Goal: Task Accomplishment & Management: Complete application form

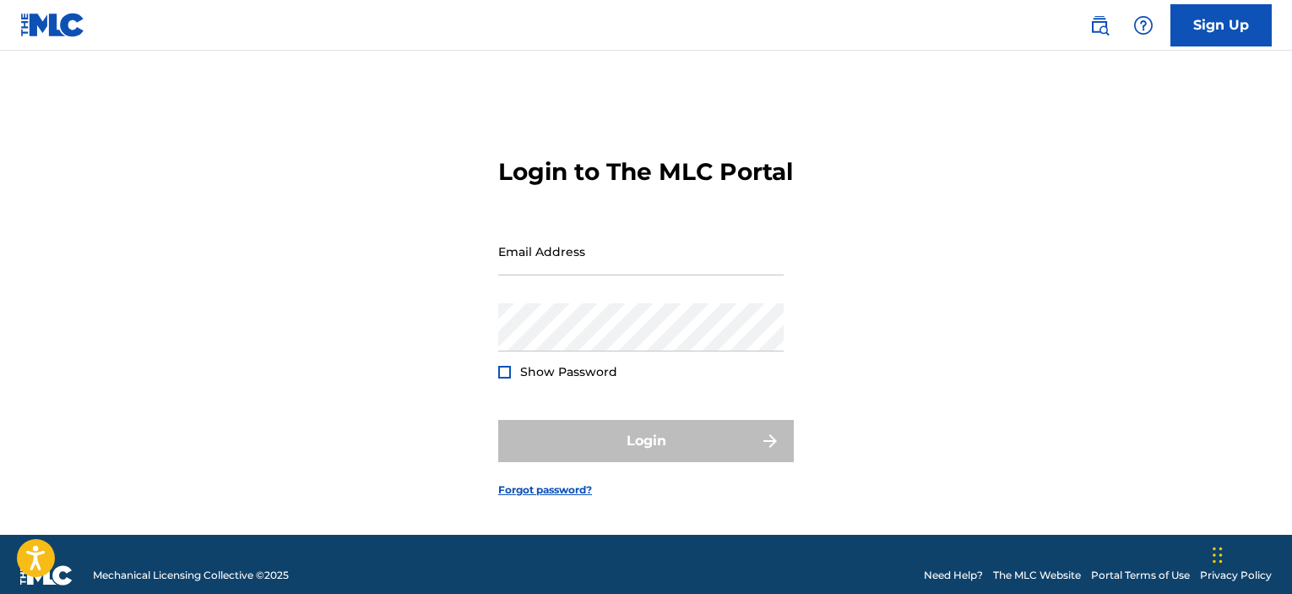
click at [642, 274] on input "Email Address" at bounding box center [640, 251] width 285 height 48
type input "[EMAIL_ADDRESS][DOMAIN_NAME]"
click at [656, 303] on div "Email Address [EMAIL_ADDRESS][DOMAIN_NAME]" at bounding box center [640, 265] width 285 height 76
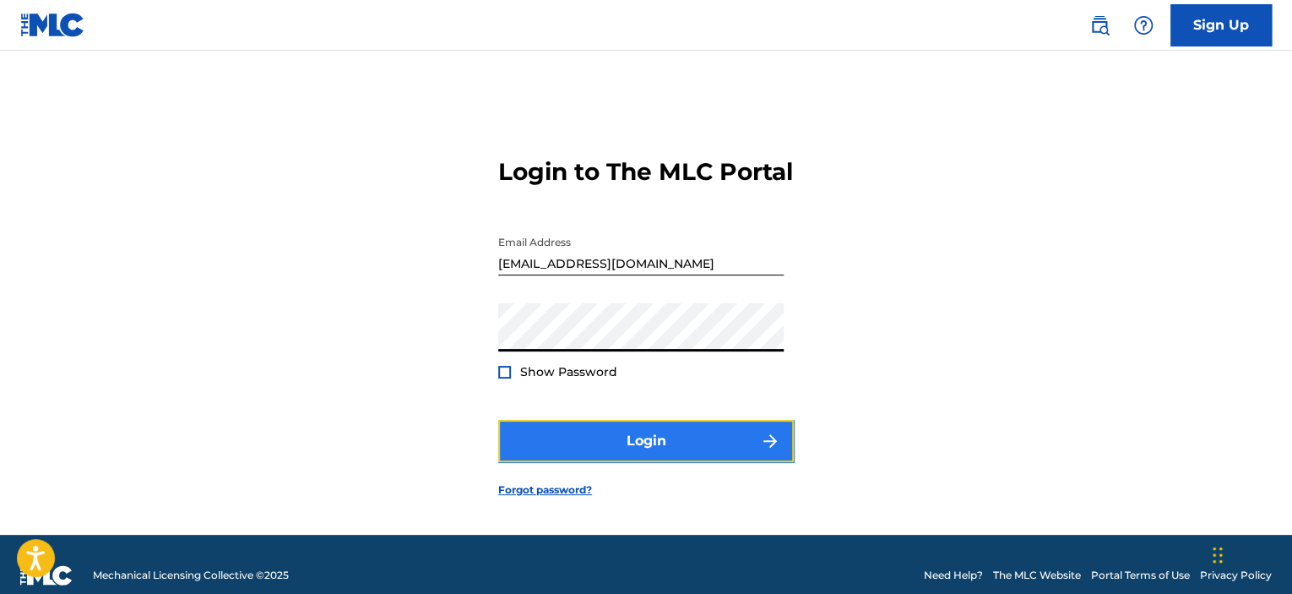
click at [656, 455] on button "Login" at bounding box center [645, 441] width 295 height 42
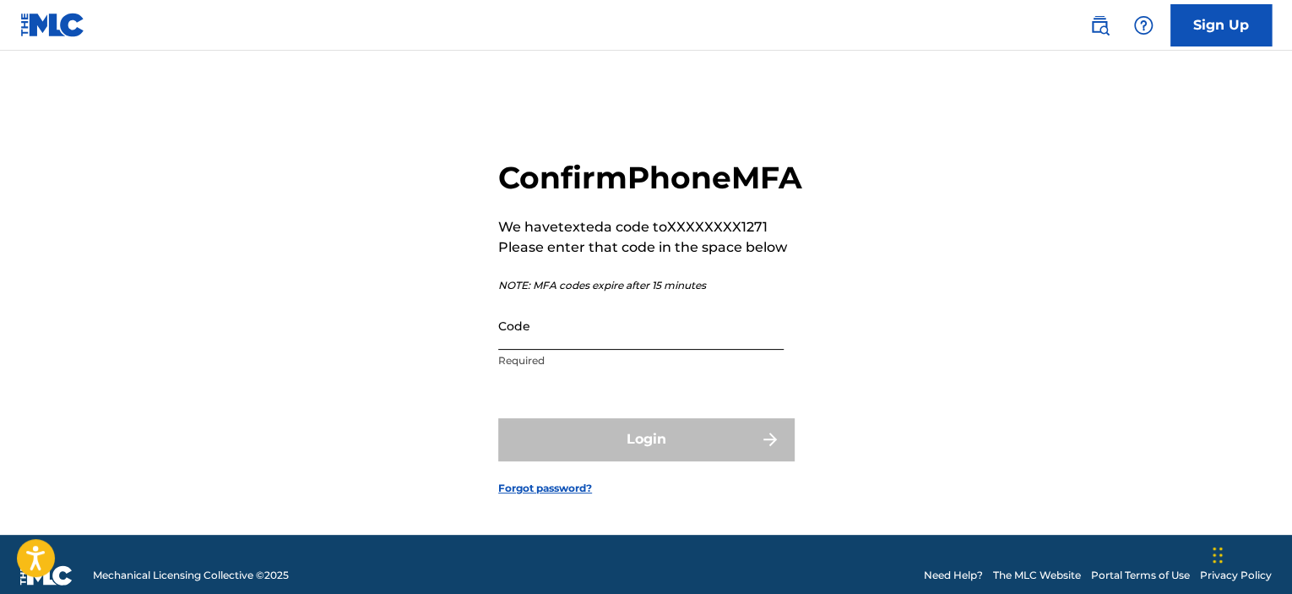
click at [611, 350] on input "Code" at bounding box center [640, 325] width 285 height 48
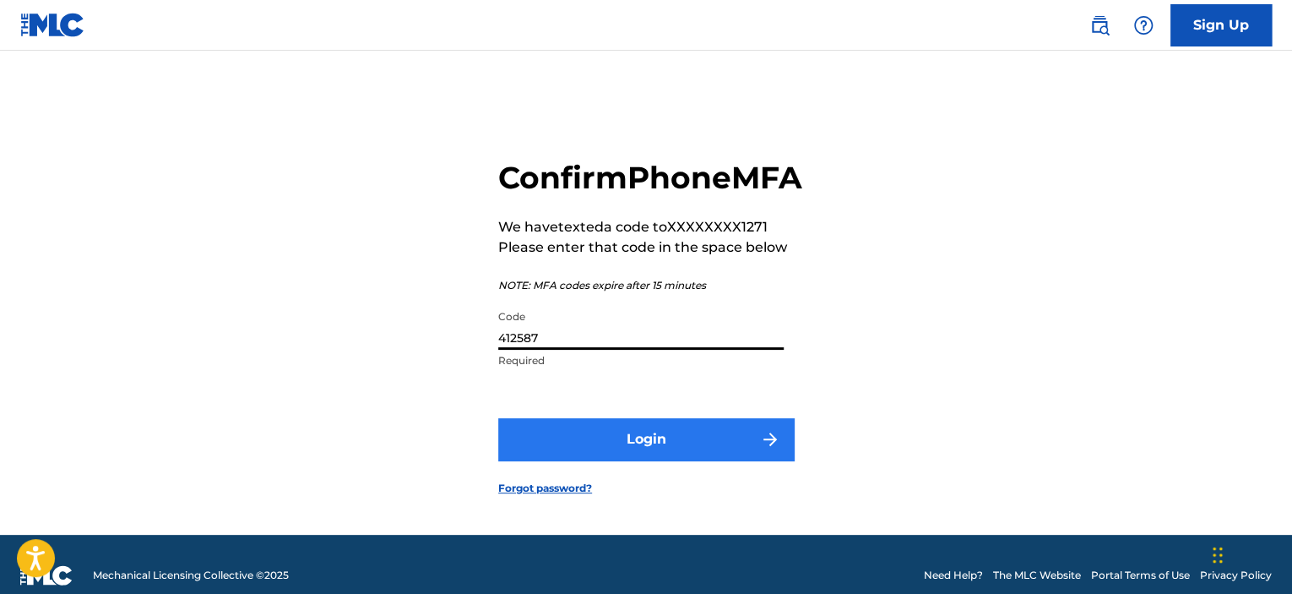
type input "412587"
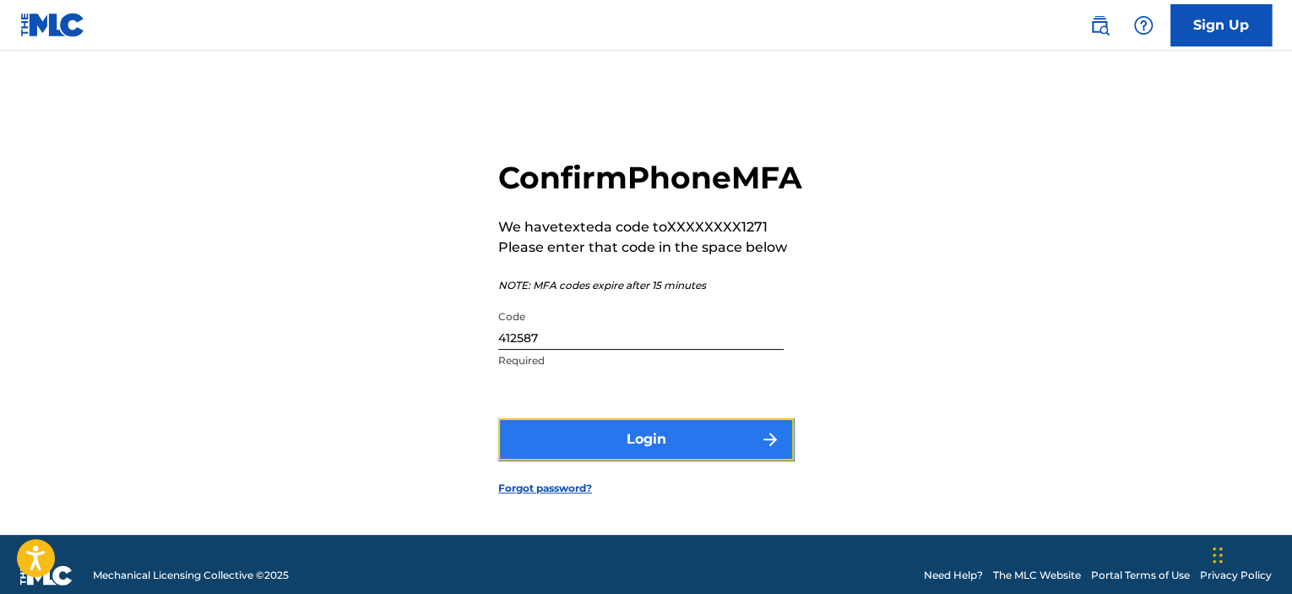
click at [663, 460] on button "Login" at bounding box center [645, 439] width 295 height 42
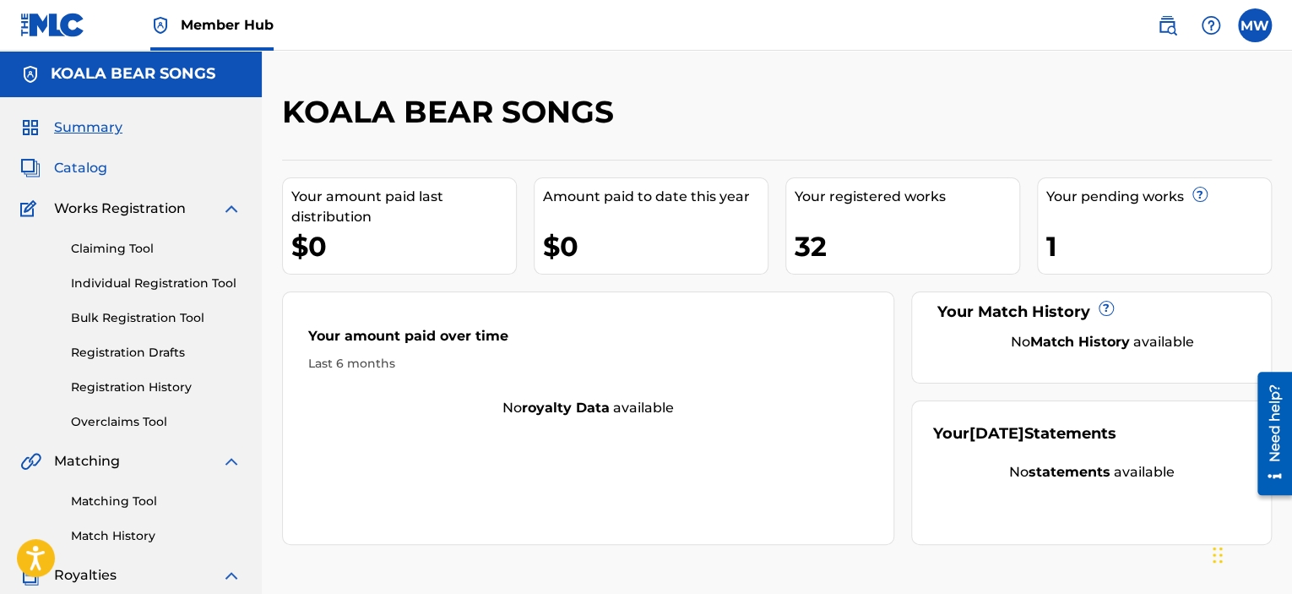
click at [70, 162] on span "Catalog" at bounding box center [80, 168] width 53 height 20
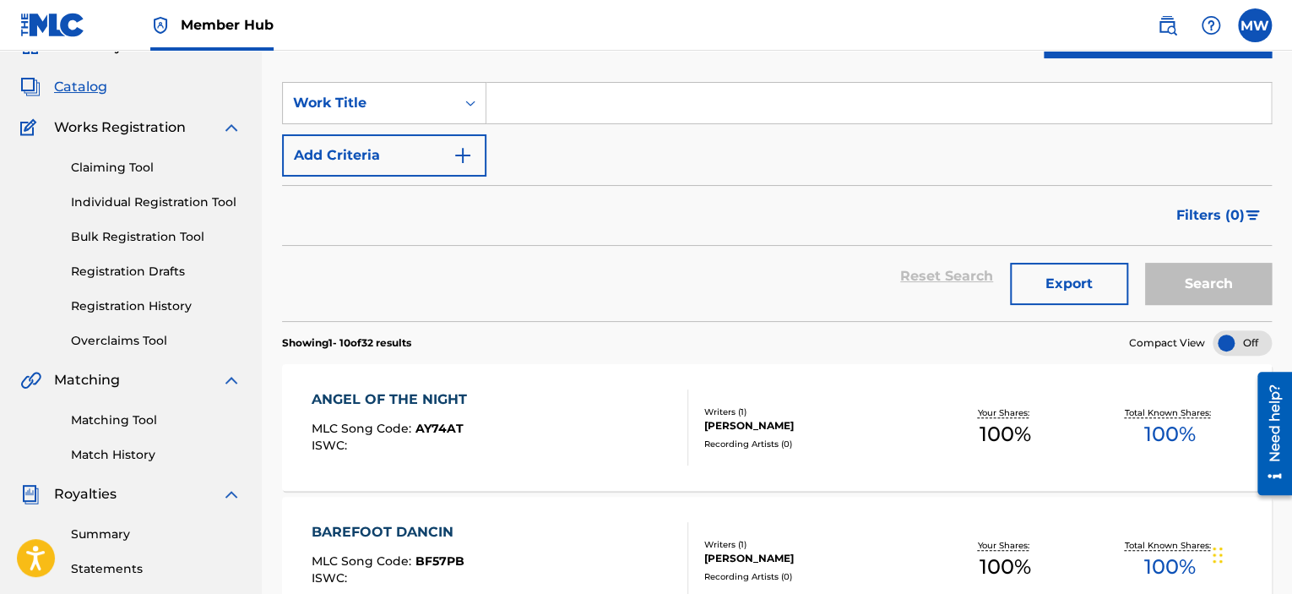
scroll to position [84, 0]
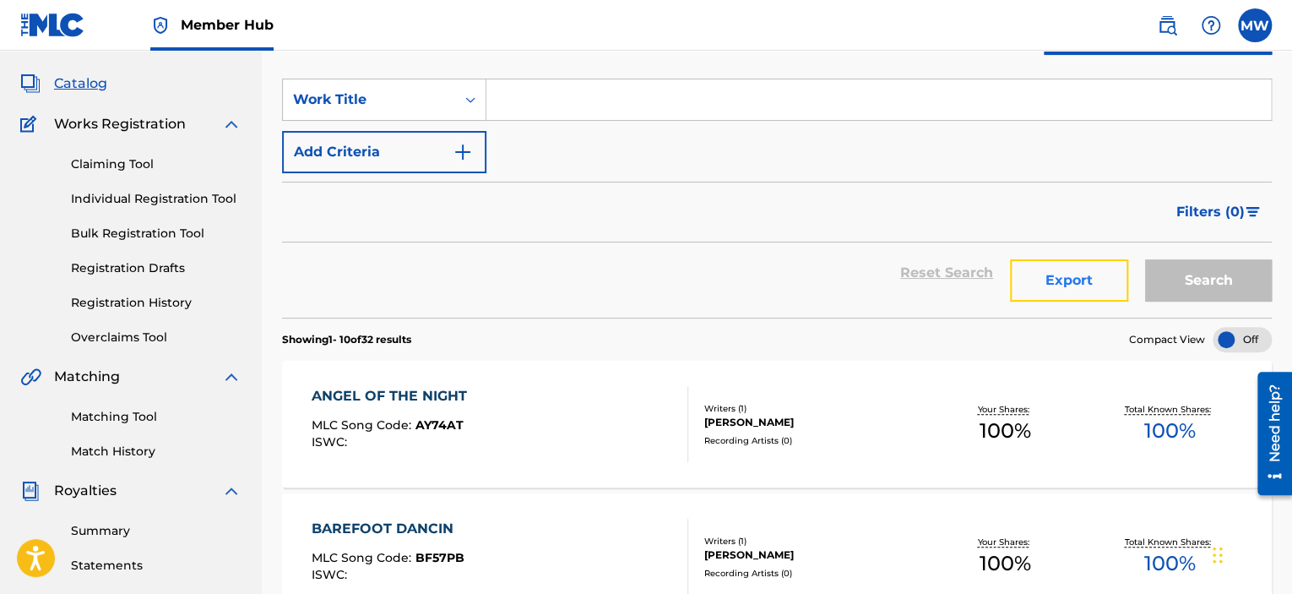
click at [1054, 279] on button "Export" at bounding box center [1069, 280] width 118 height 42
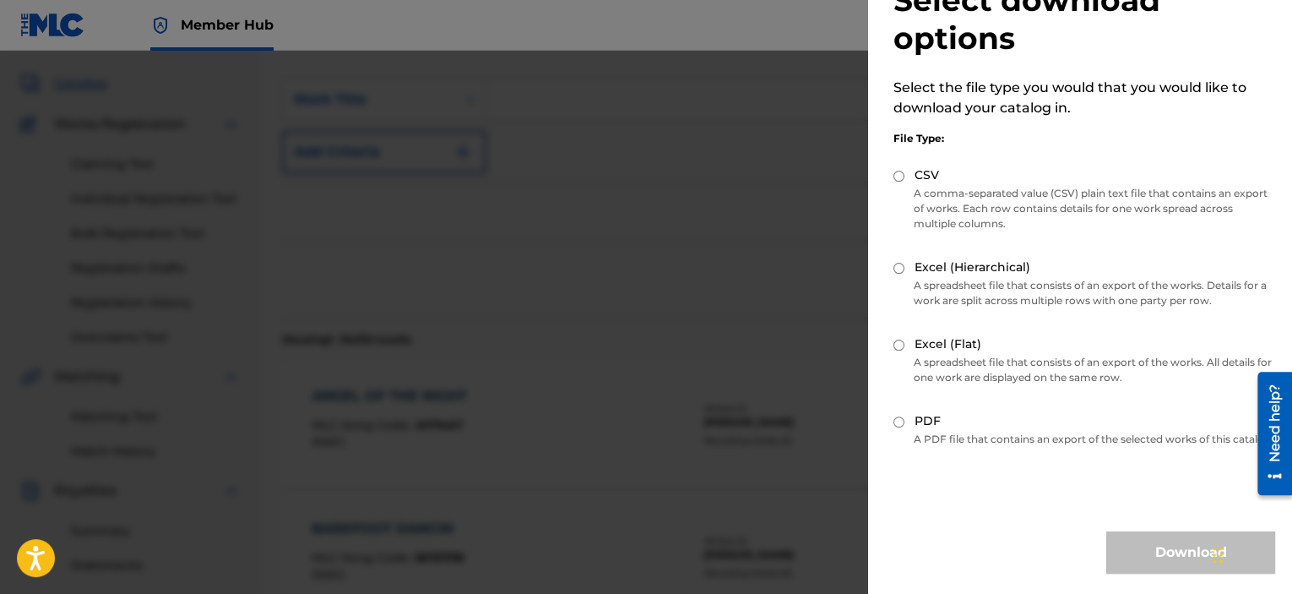
scroll to position [74, 0]
click at [897, 339] on input "Excel (Flat)" at bounding box center [898, 344] width 11 height 11
radio input "true"
click at [1138, 550] on button "Download" at bounding box center [1190, 552] width 169 height 42
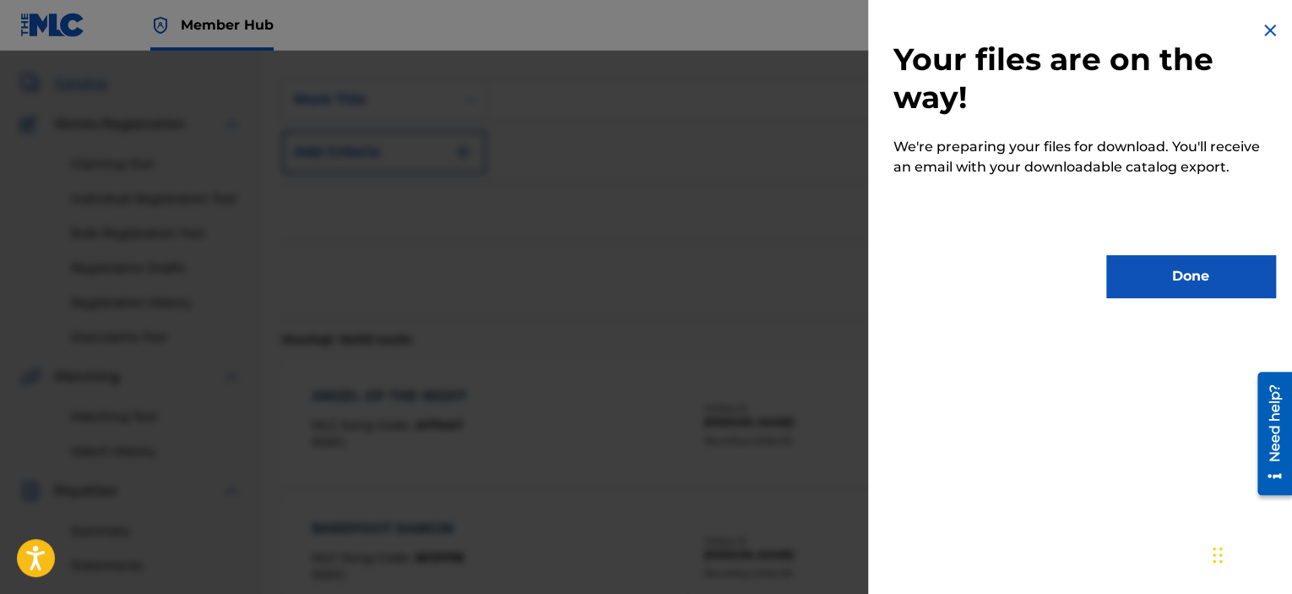
scroll to position [0, 0]
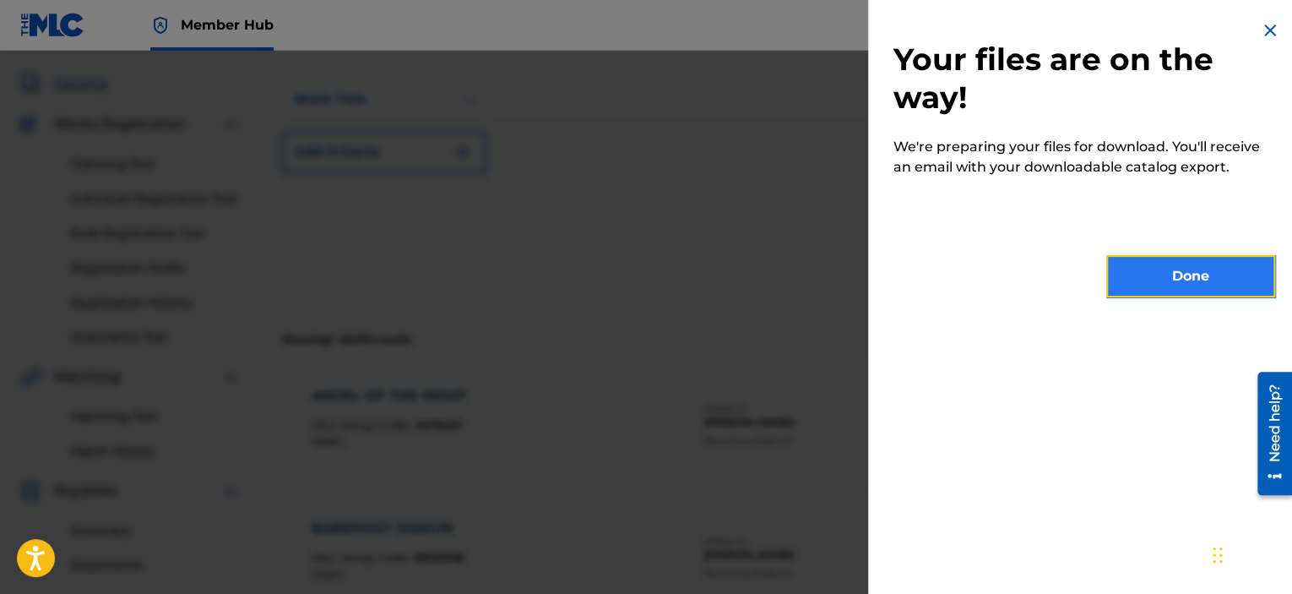
click at [1212, 280] on button "Done" at bounding box center [1190, 276] width 169 height 42
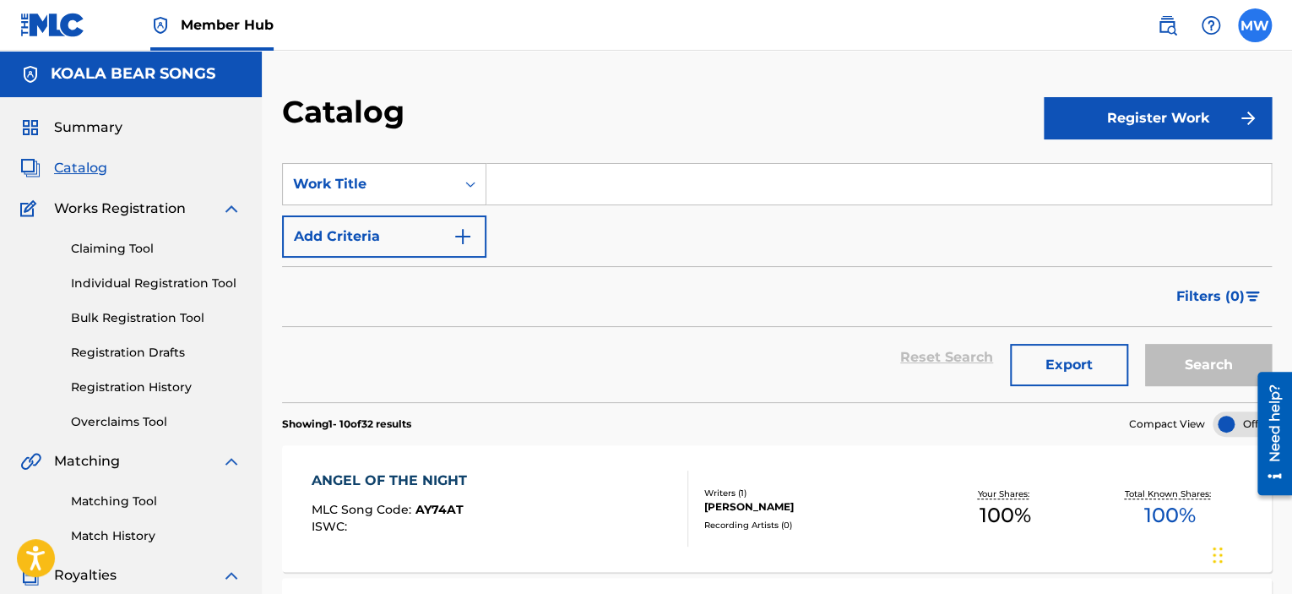
click at [1249, 24] on label at bounding box center [1255, 25] width 34 height 34
click at [1255, 25] on input "MW [PERSON_NAME] [EMAIL_ADDRESS][DOMAIN_NAME] Notification Preferences Profile …" at bounding box center [1255, 25] width 0 height 0
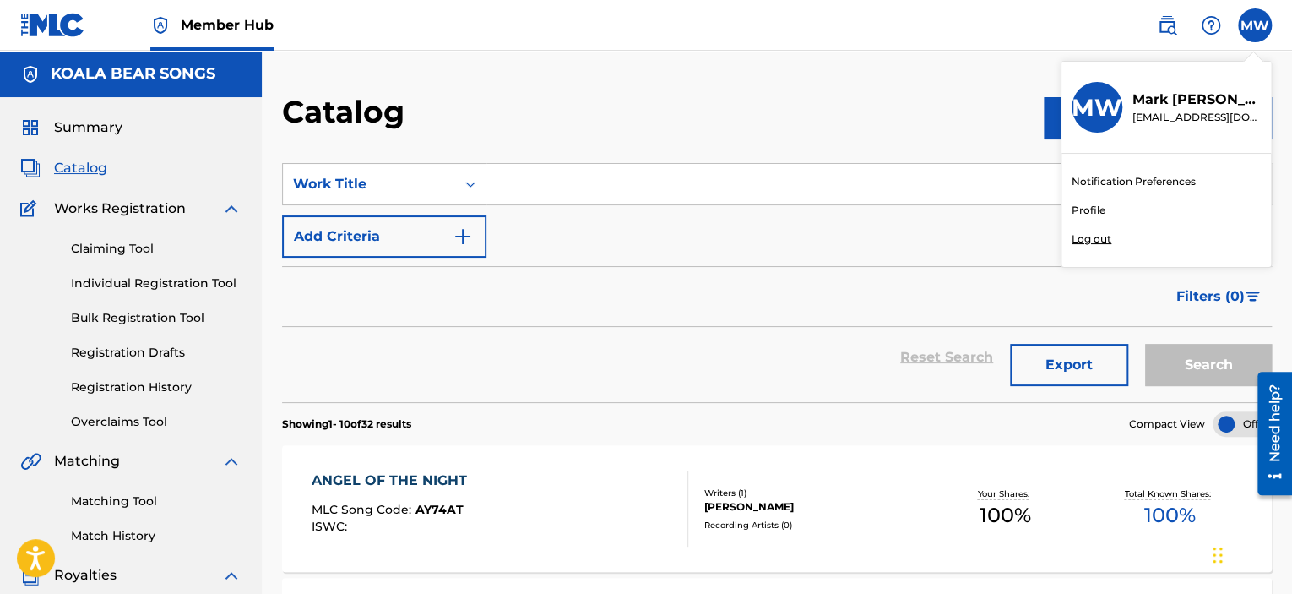
click at [1104, 236] on p "Log out" at bounding box center [1091, 238] width 40 height 15
click at [1255, 25] on input "MW [PERSON_NAME] [EMAIL_ADDRESS][DOMAIN_NAME] Notification Preferences Profile …" at bounding box center [1255, 25] width 0 height 0
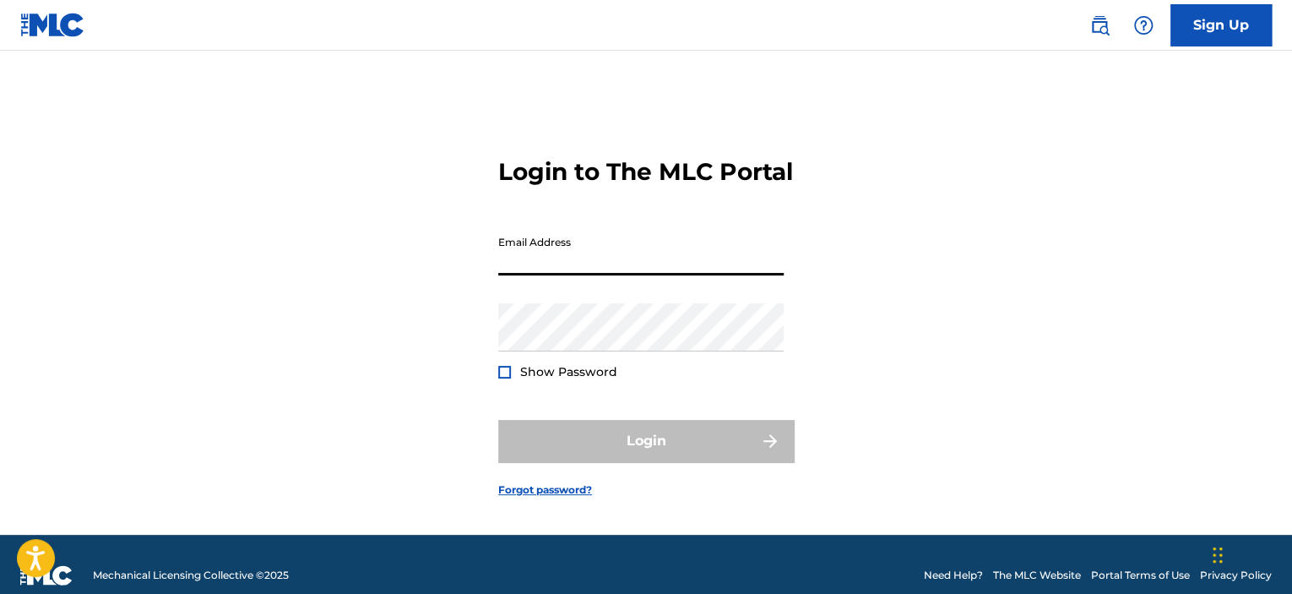
click at [667, 273] on input "Email Address" at bounding box center [640, 251] width 285 height 48
type input "[EMAIL_ADDRESS][DOMAIN_NAME]"
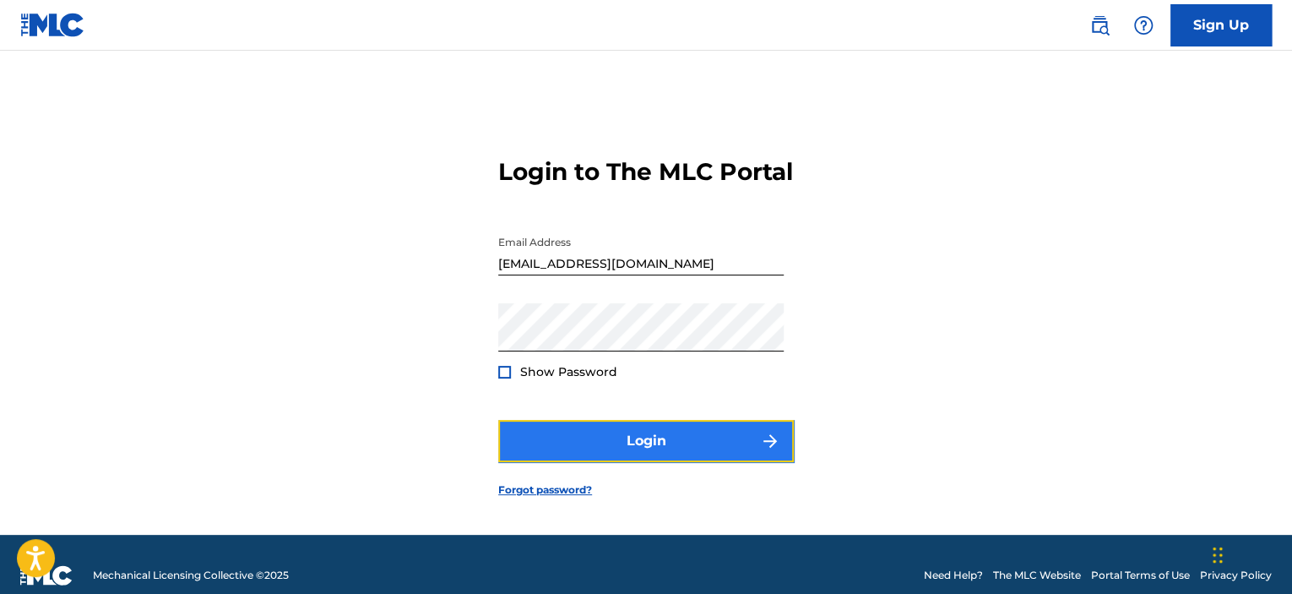
click at [685, 462] on button "Login" at bounding box center [645, 441] width 295 height 42
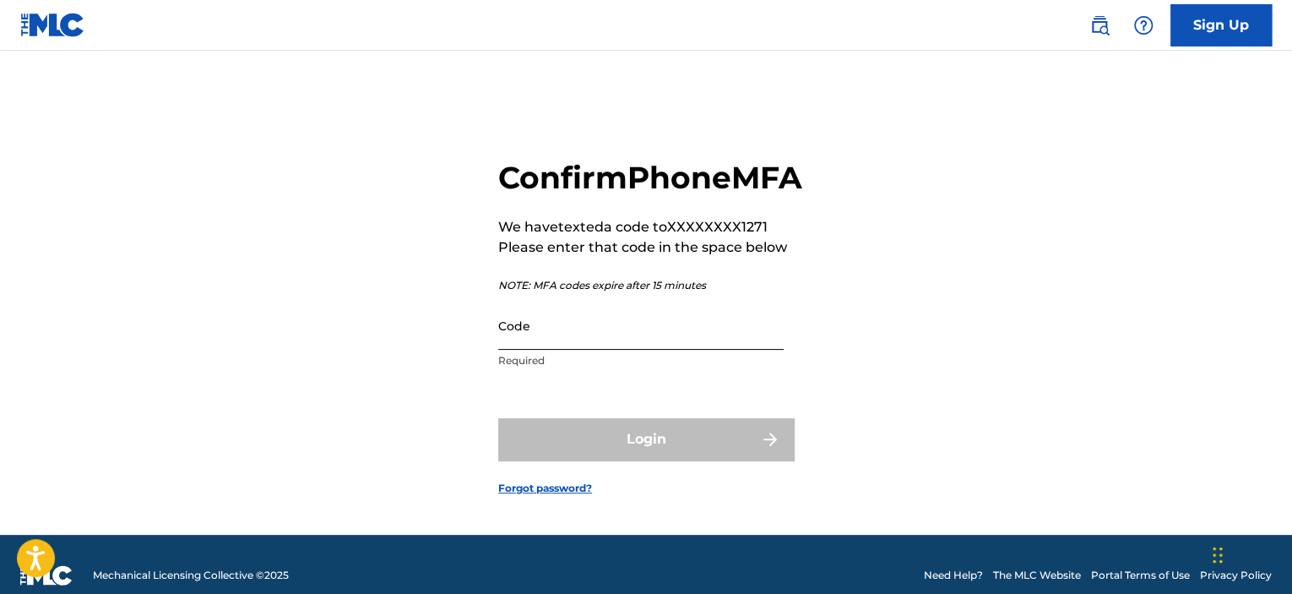
click at [653, 350] on input "Code" at bounding box center [640, 325] width 285 height 48
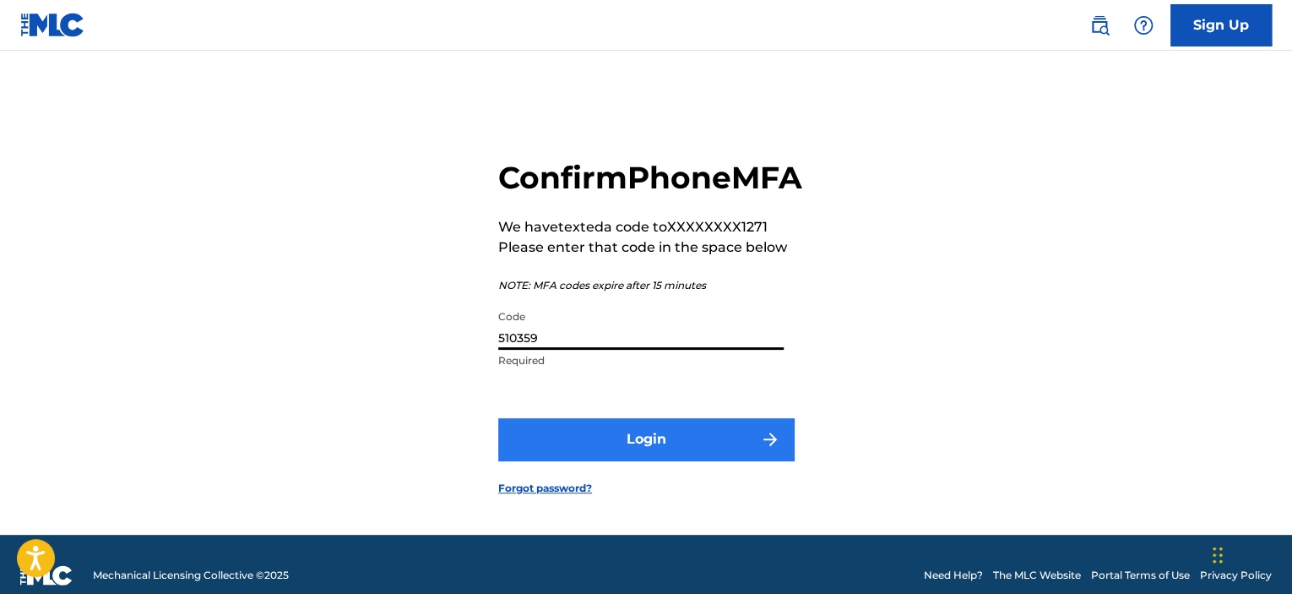
type input "510359"
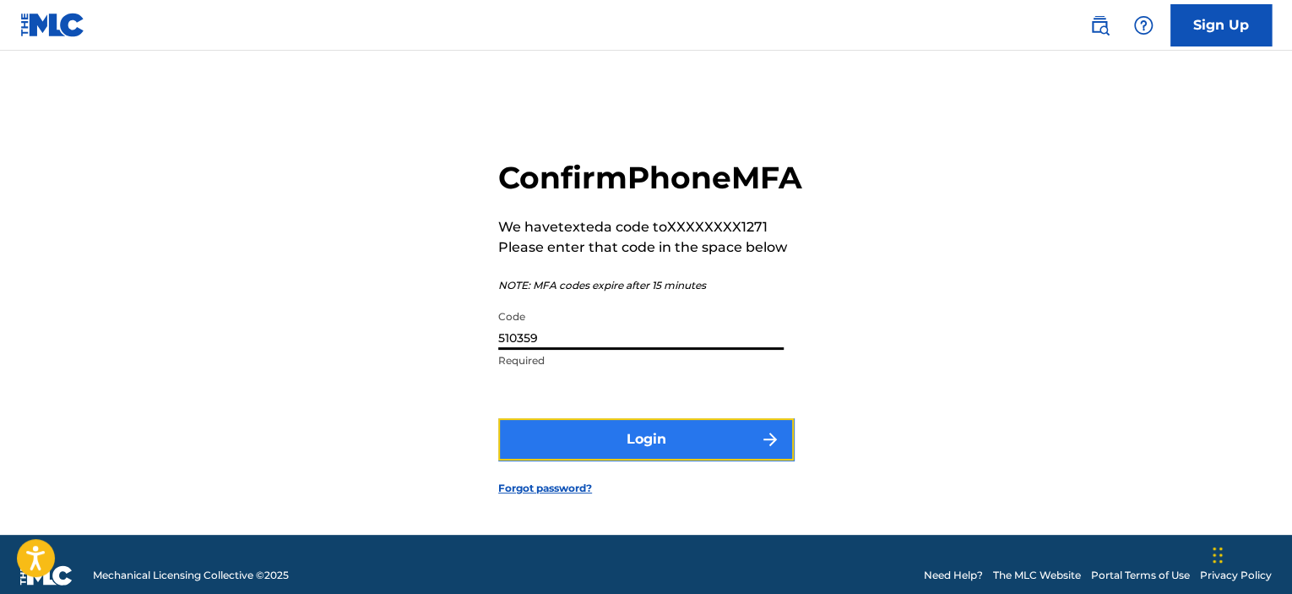
click at [645, 460] on button "Login" at bounding box center [645, 439] width 295 height 42
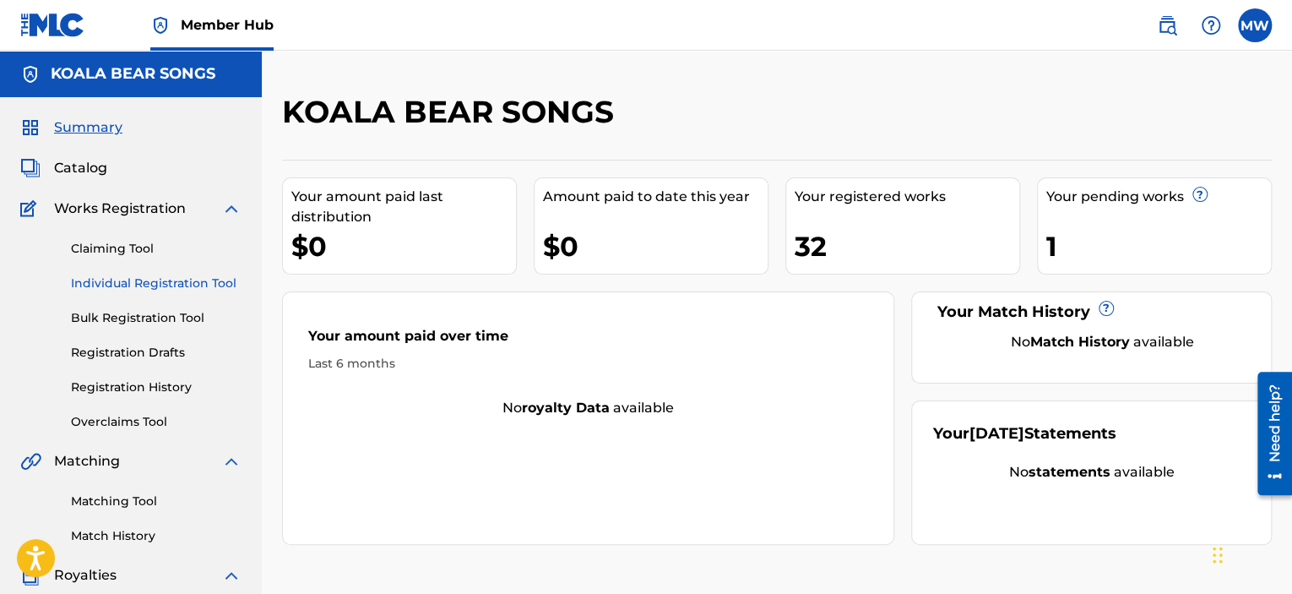
click at [148, 288] on link "Individual Registration Tool" at bounding box center [156, 283] width 171 height 18
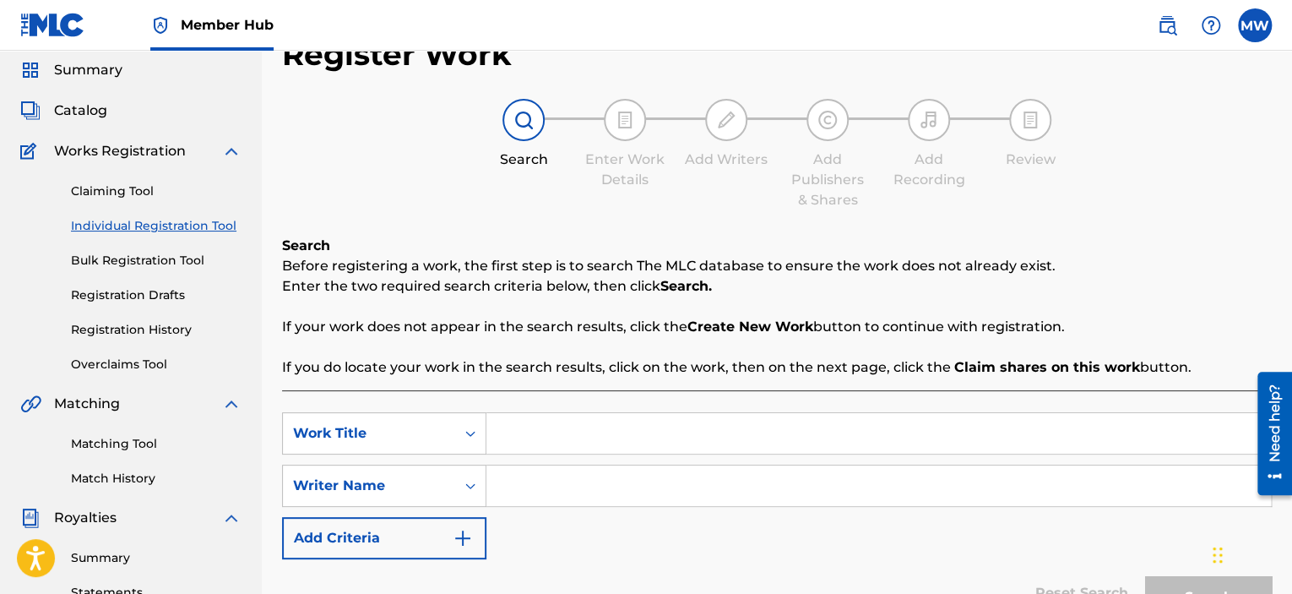
scroll to position [169, 0]
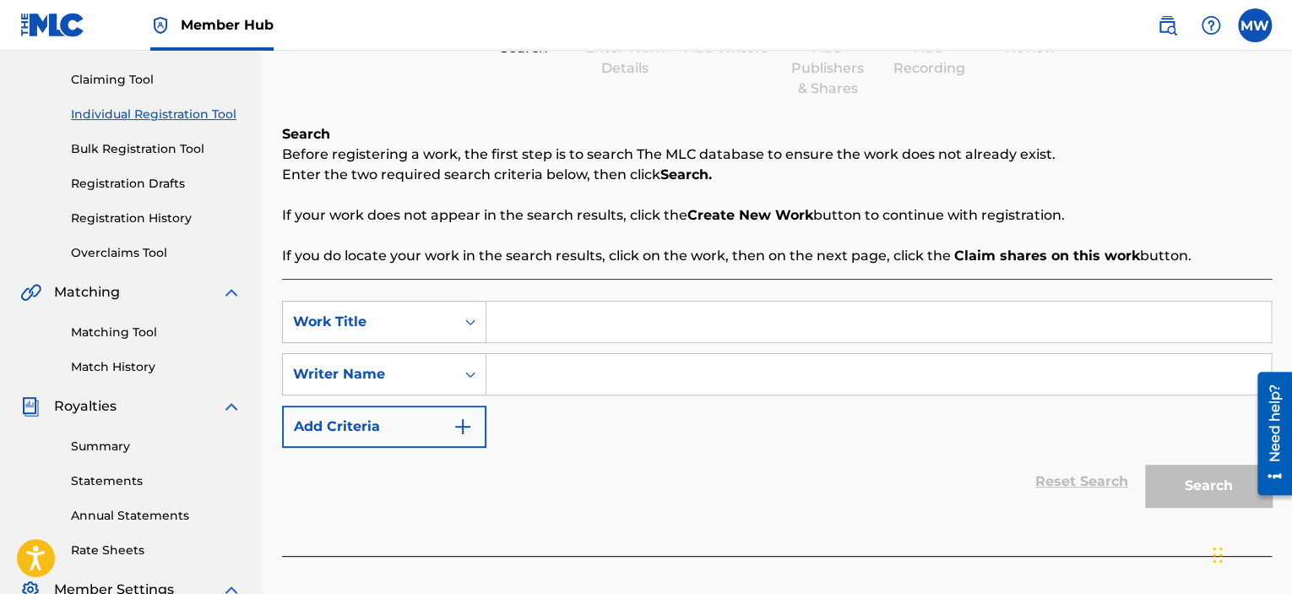
click at [638, 327] on input "Search Form" at bounding box center [878, 321] width 784 height 41
type input "BORROWIN' MY LOVE"
click at [632, 375] on input "Search Form" at bounding box center [878, 374] width 784 height 41
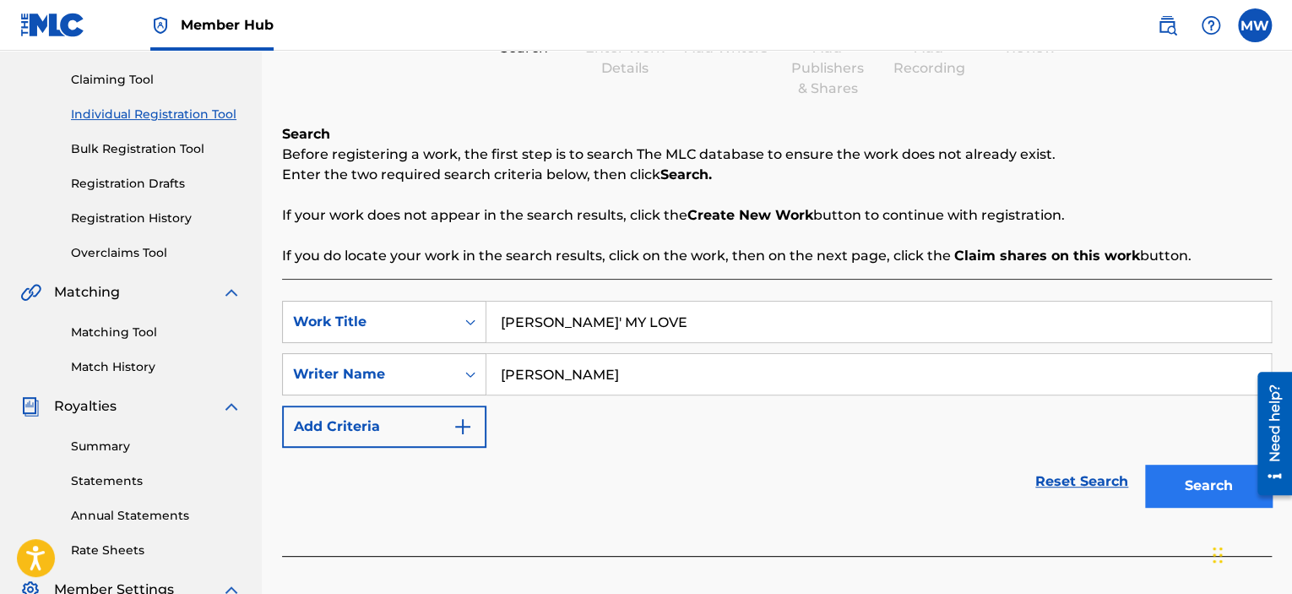
type input "[PERSON_NAME]"
click at [1217, 494] on button "Search" at bounding box center [1208, 485] width 127 height 42
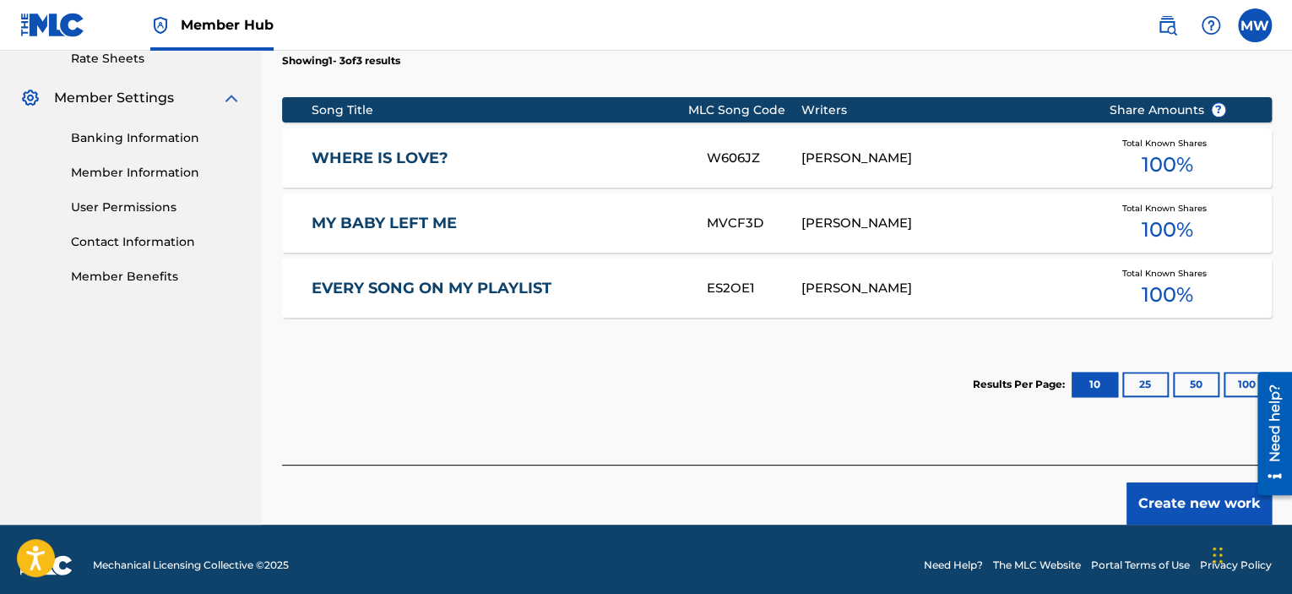
scroll to position [671, 0]
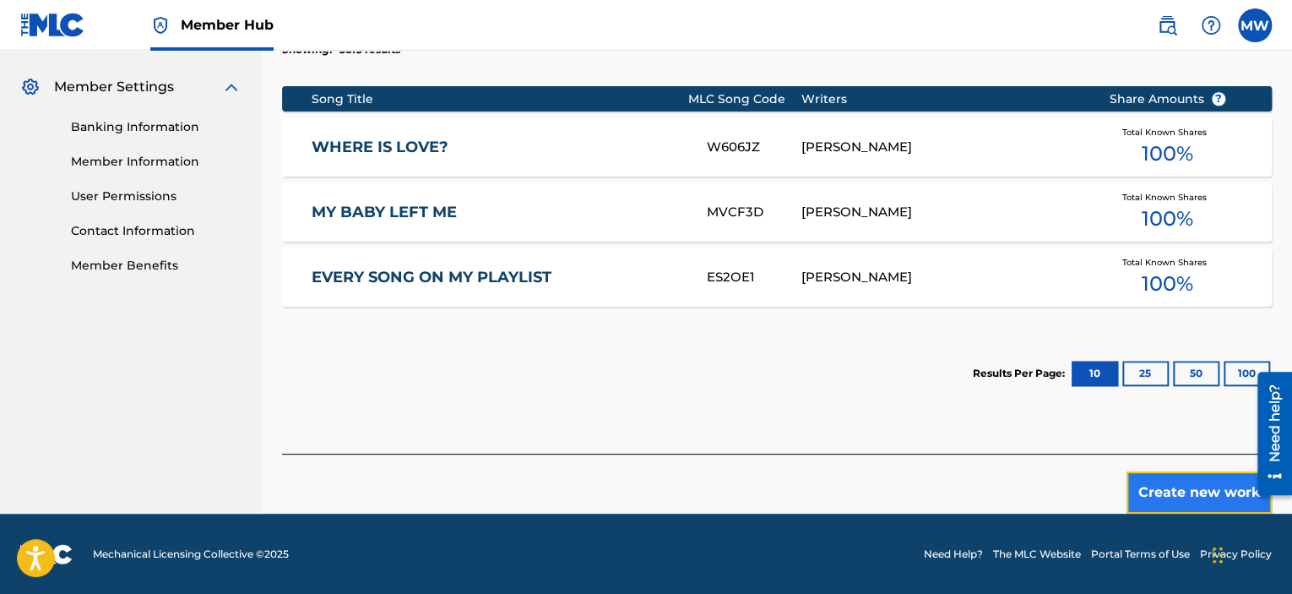
click at [1158, 485] on button "Create new work" at bounding box center [1198, 492] width 145 height 42
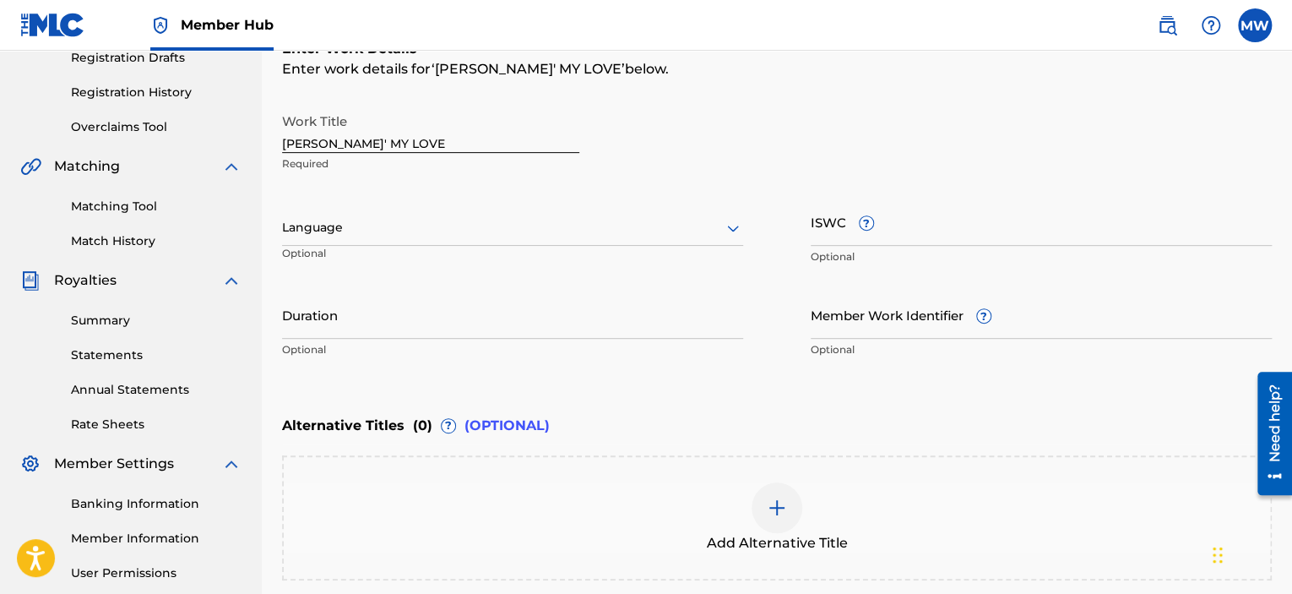
scroll to position [209, 0]
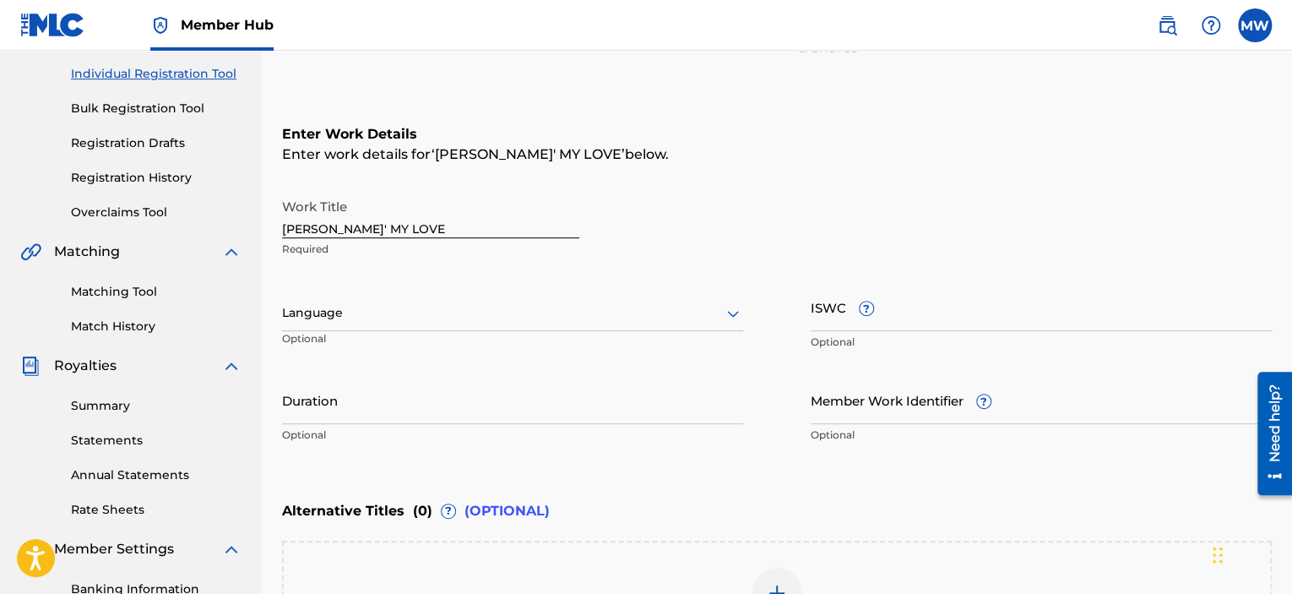
click at [712, 313] on div at bounding box center [512, 312] width 461 height 21
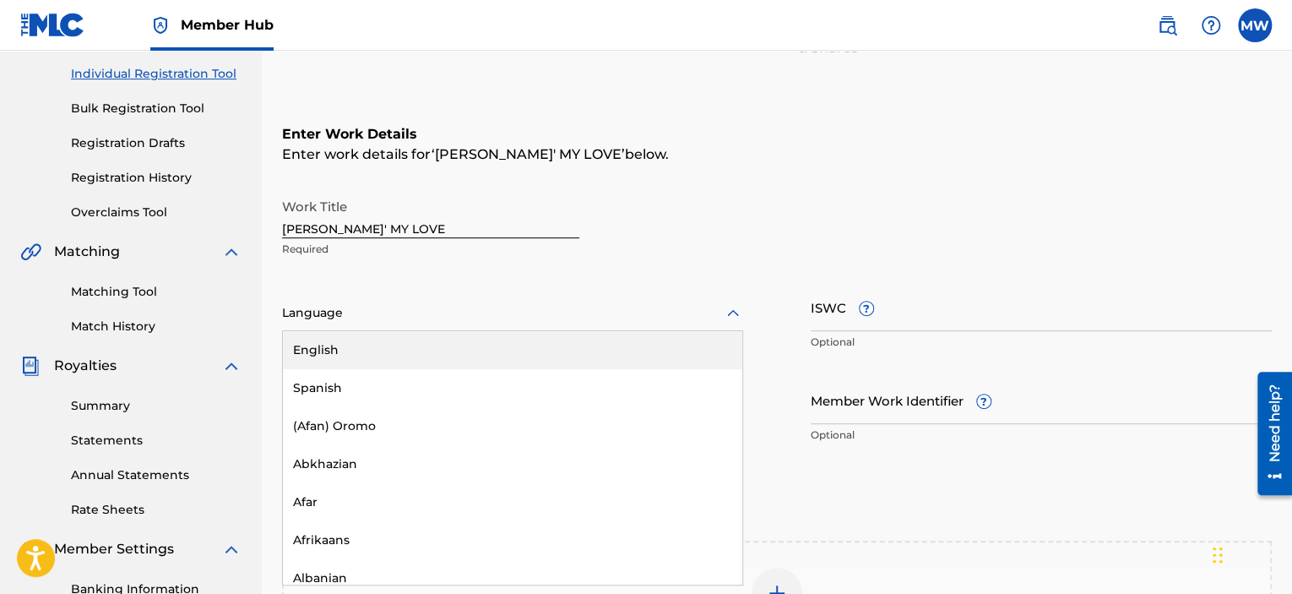
click at [699, 352] on div "English" at bounding box center [512, 350] width 459 height 38
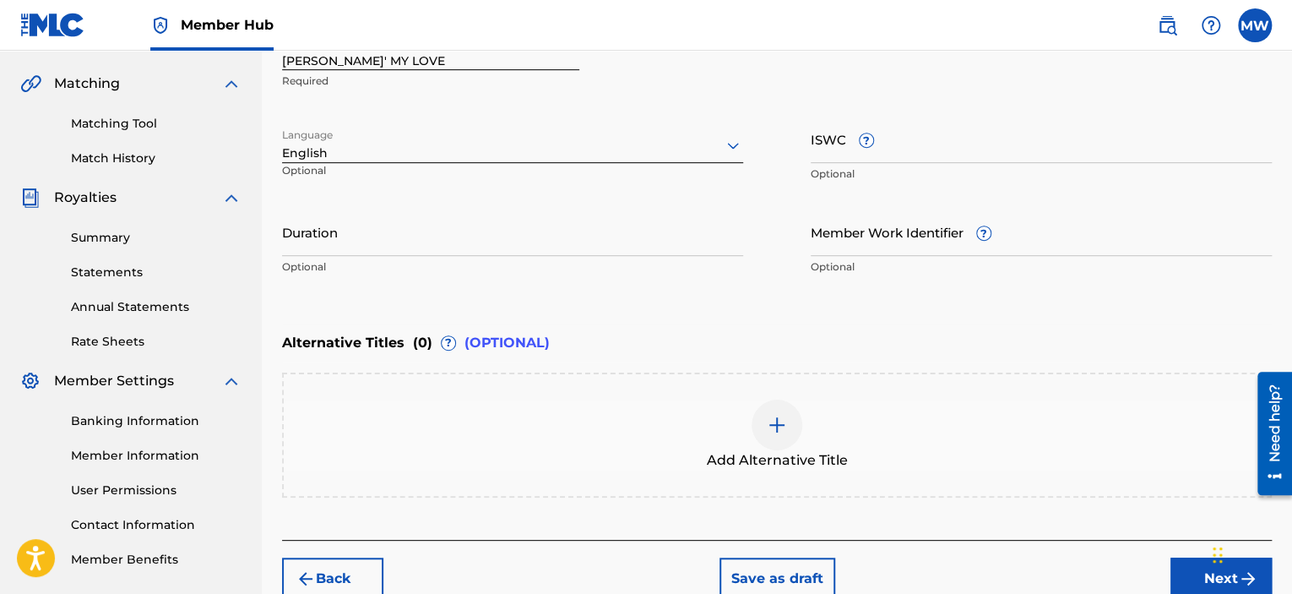
scroll to position [378, 0]
click at [498, 233] on input "Duration" at bounding box center [512, 231] width 461 height 48
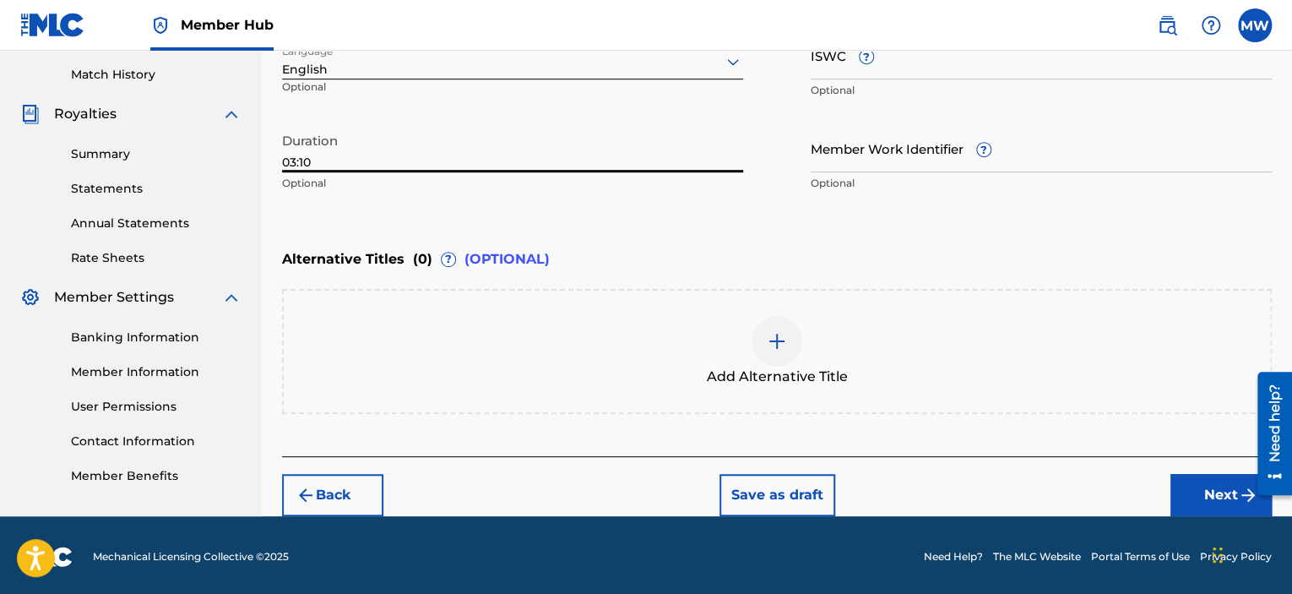
scroll to position [463, 0]
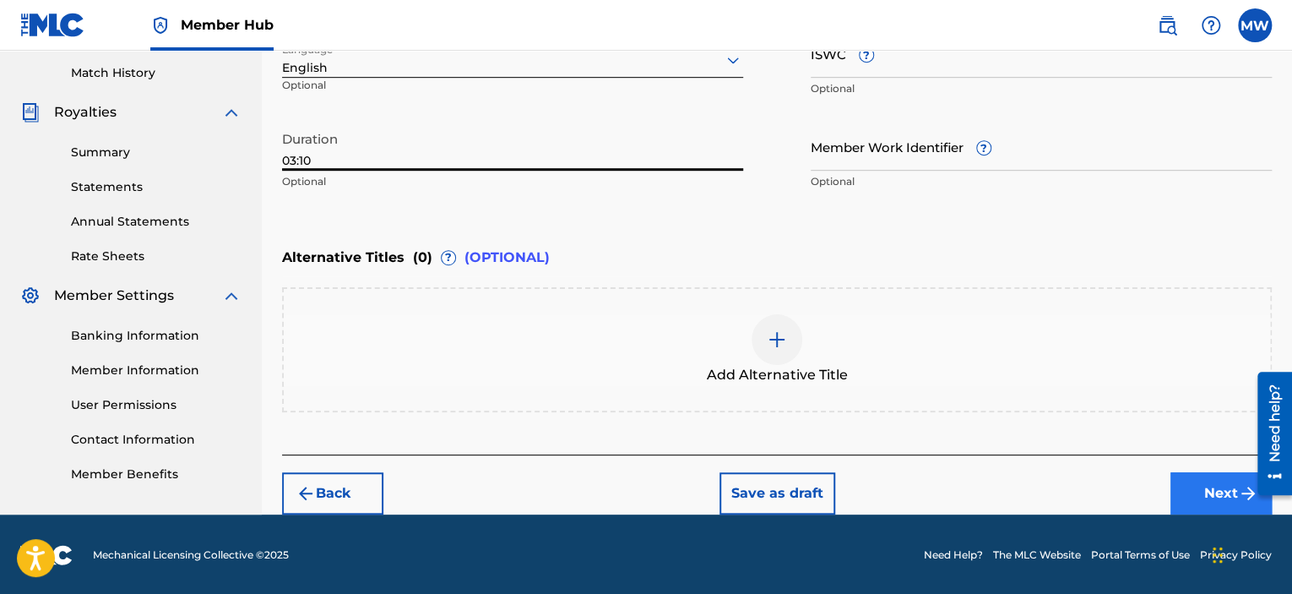
type input "03:10"
click at [1227, 499] on button "Next" at bounding box center [1220, 493] width 101 height 42
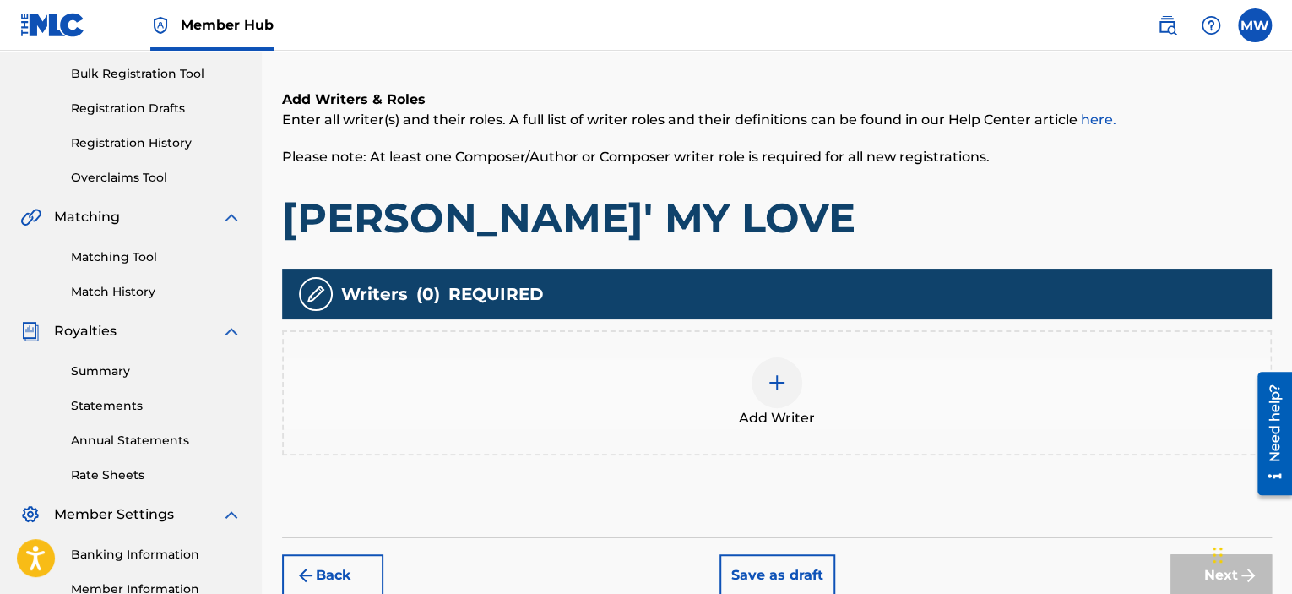
scroll to position [329, 0]
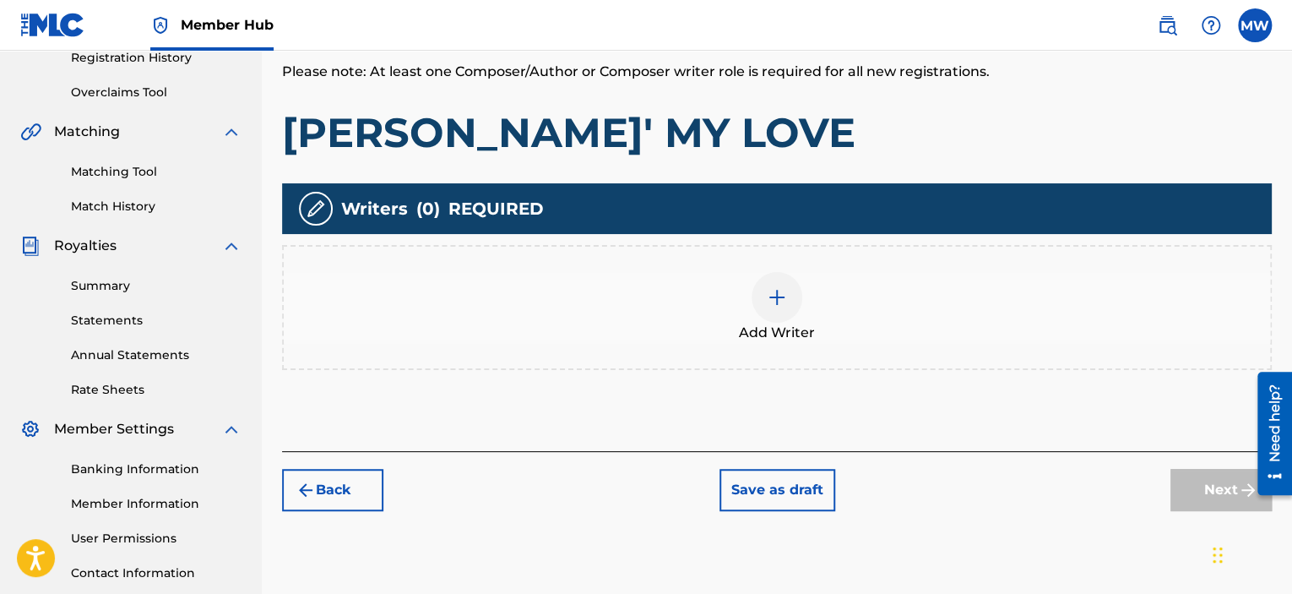
click at [767, 297] on img at bounding box center [777, 297] width 20 height 20
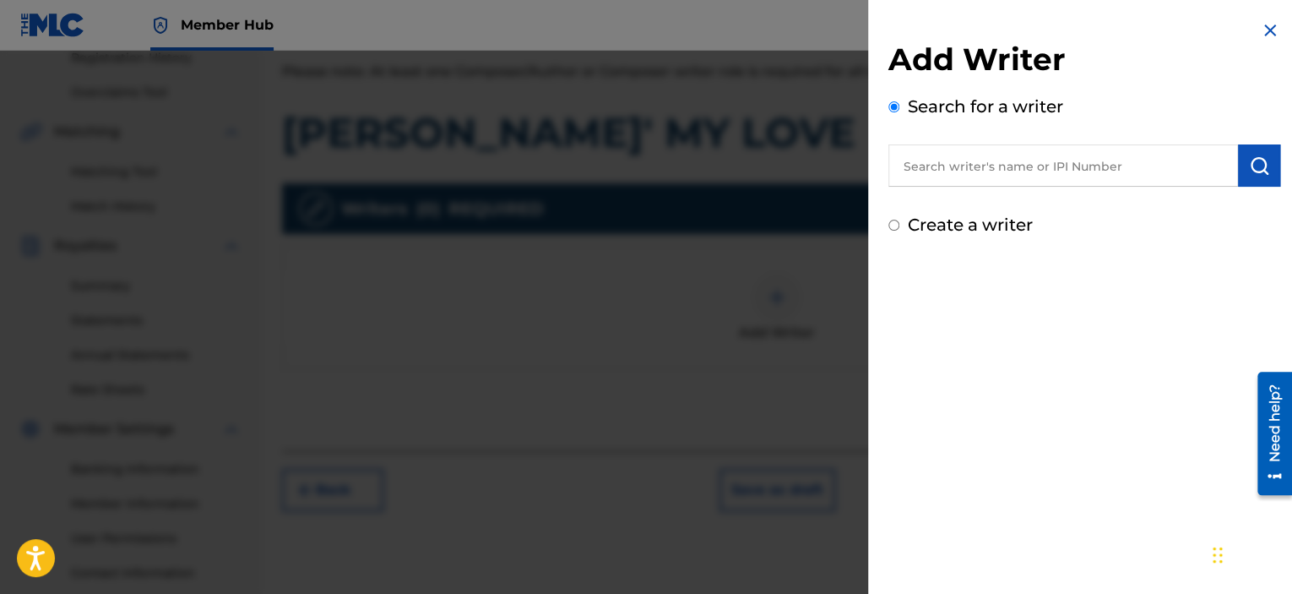
click at [969, 171] on input "text" at bounding box center [1063, 165] width 350 height 42
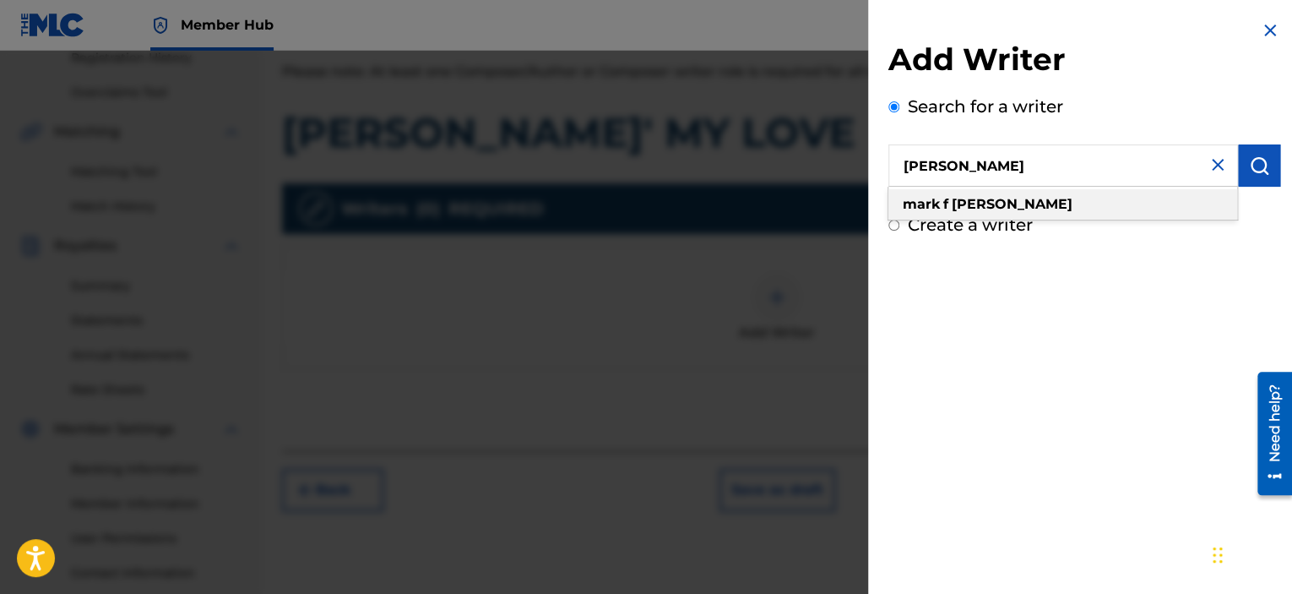
click at [958, 200] on strong "weisman" at bounding box center [1011, 204] width 121 height 16
type input "mark f weisman"
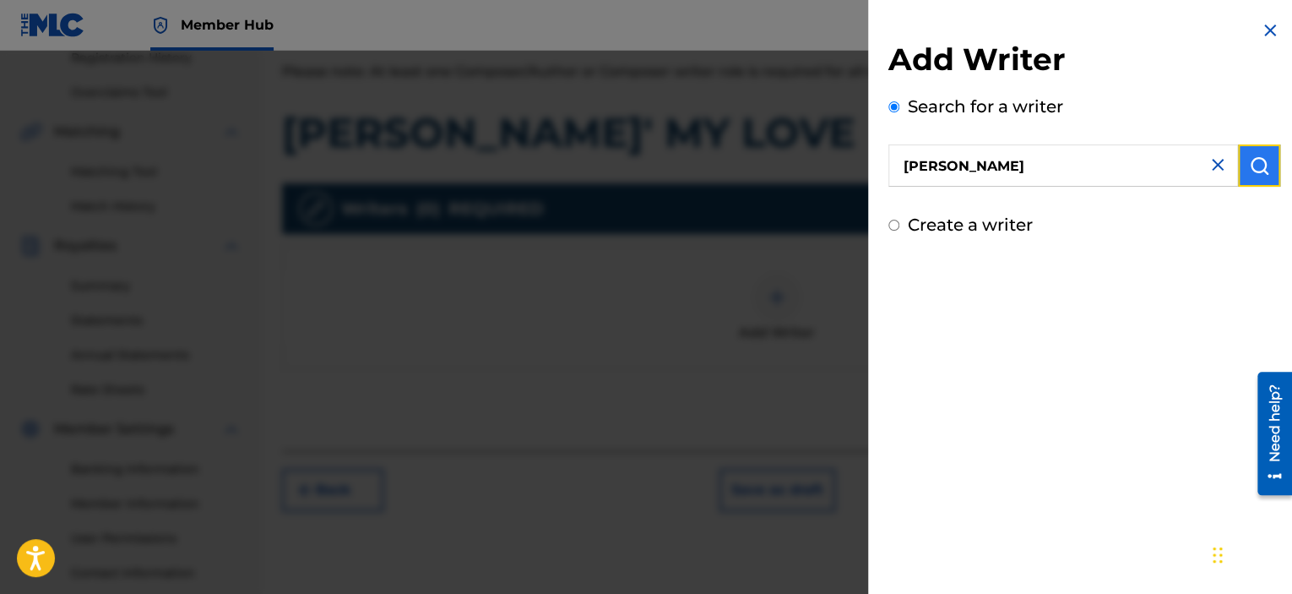
click at [1258, 176] on button "submit" at bounding box center [1259, 165] width 42 height 42
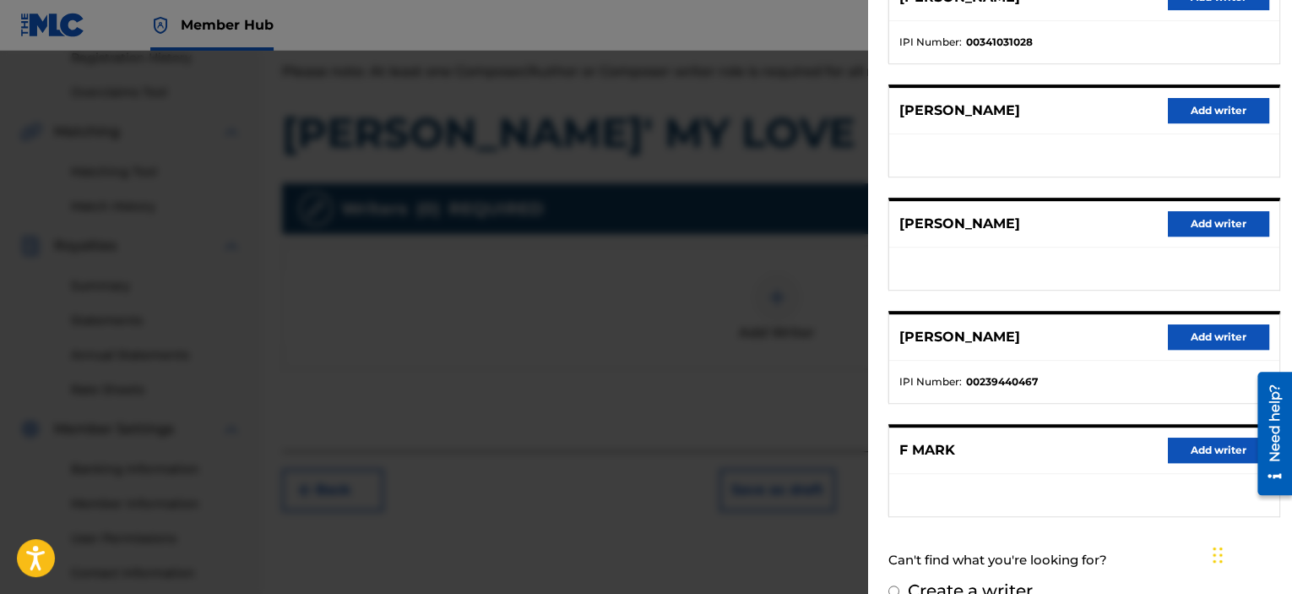
scroll to position [253, 0]
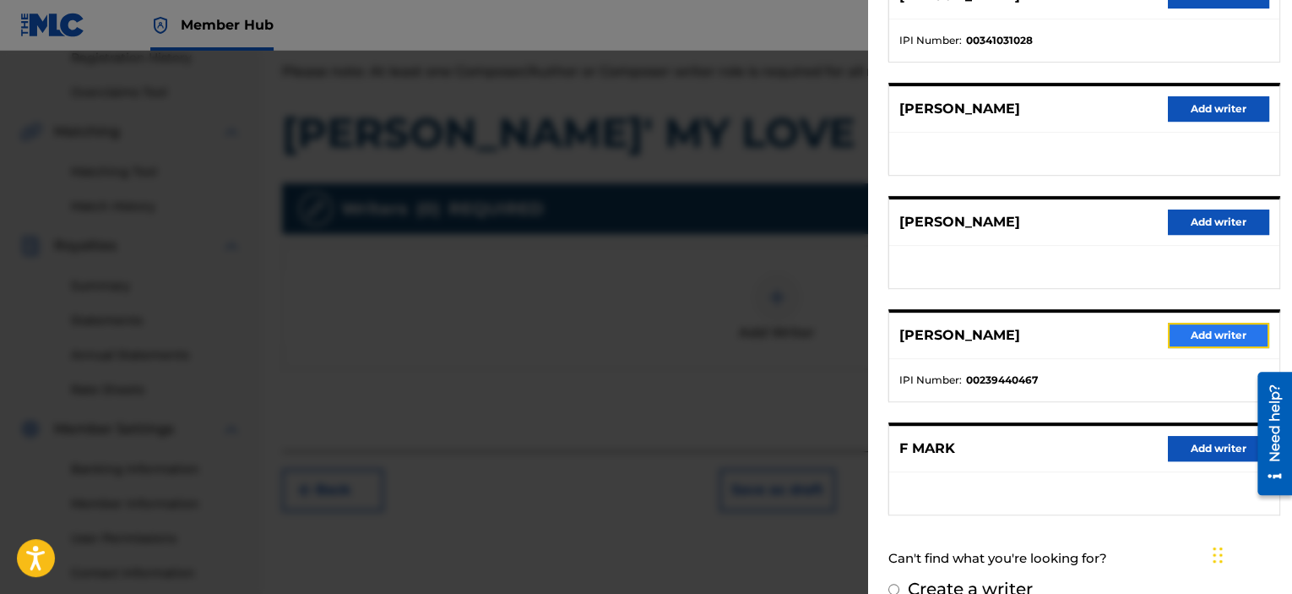
click at [1209, 339] on button "Add writer" at bounding box center [1218, 335] width 101 height 25
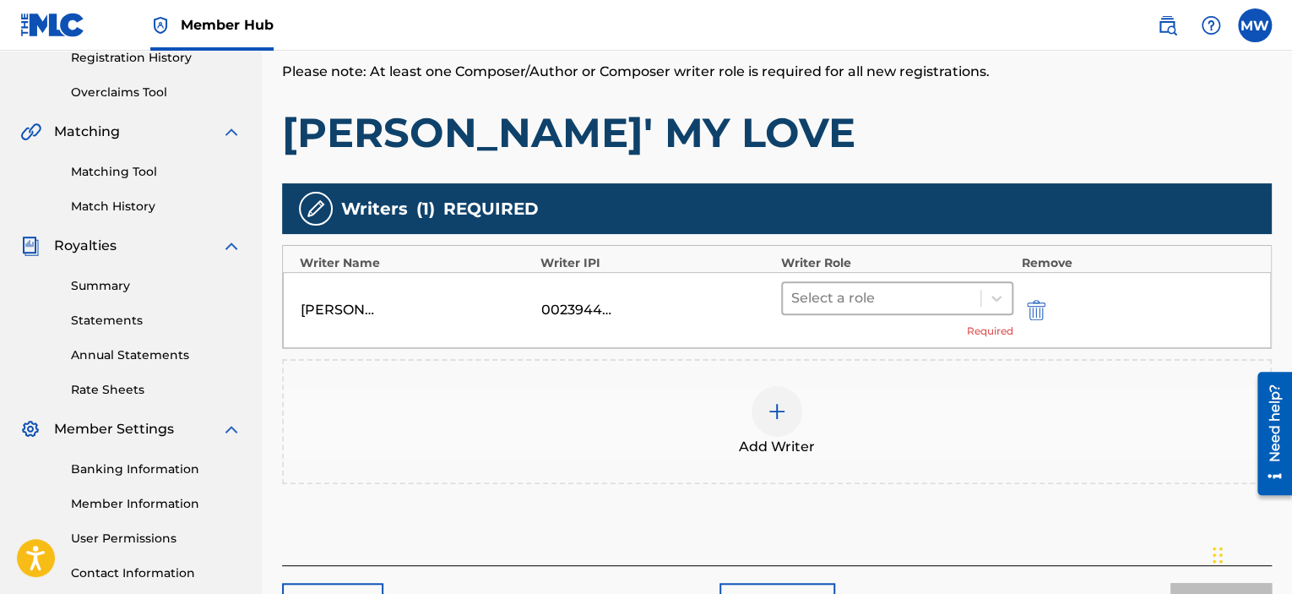
click at [895, 304] on div at bounding box center [881, 298] width 181 height 24
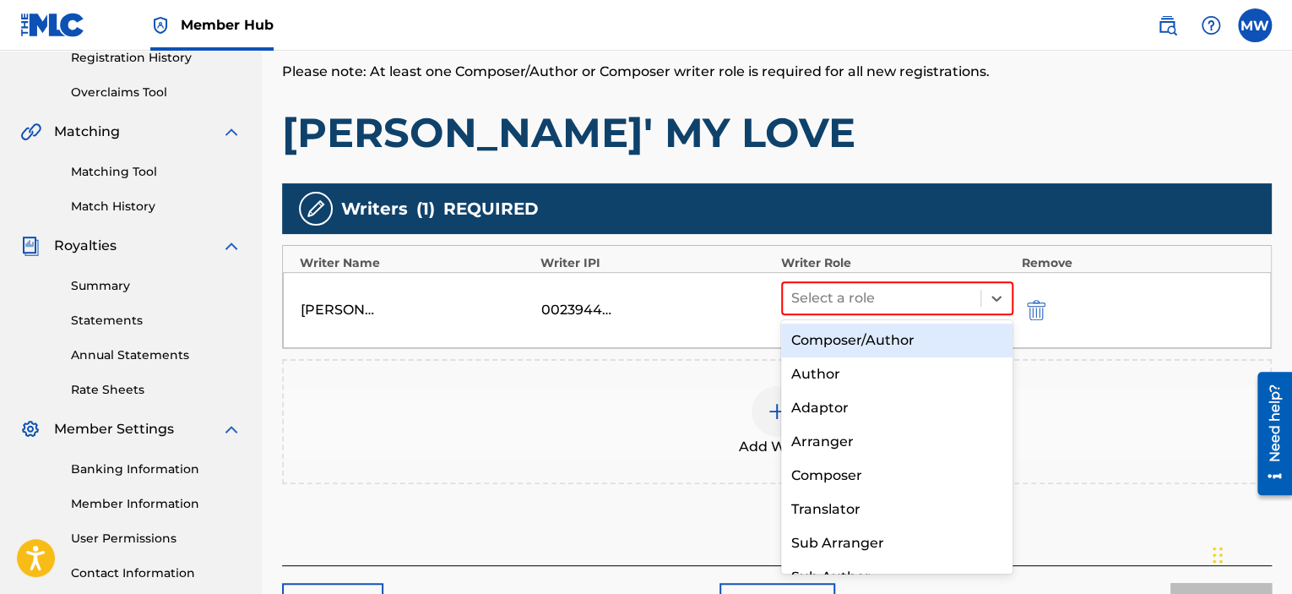
click at [877, 342] on div "Composer/Author" at bounding box center [897, 340] width 232 height 34
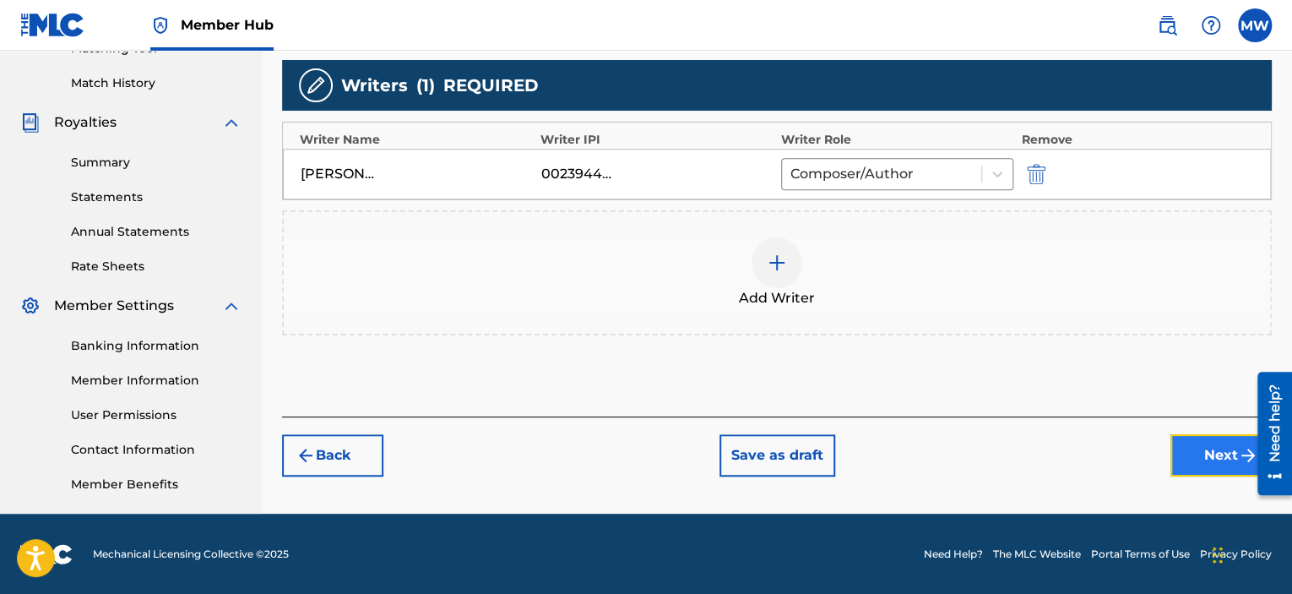
click at [1195, 455] on button "Next" at bounding box center [1220, 455] width 101 height 42
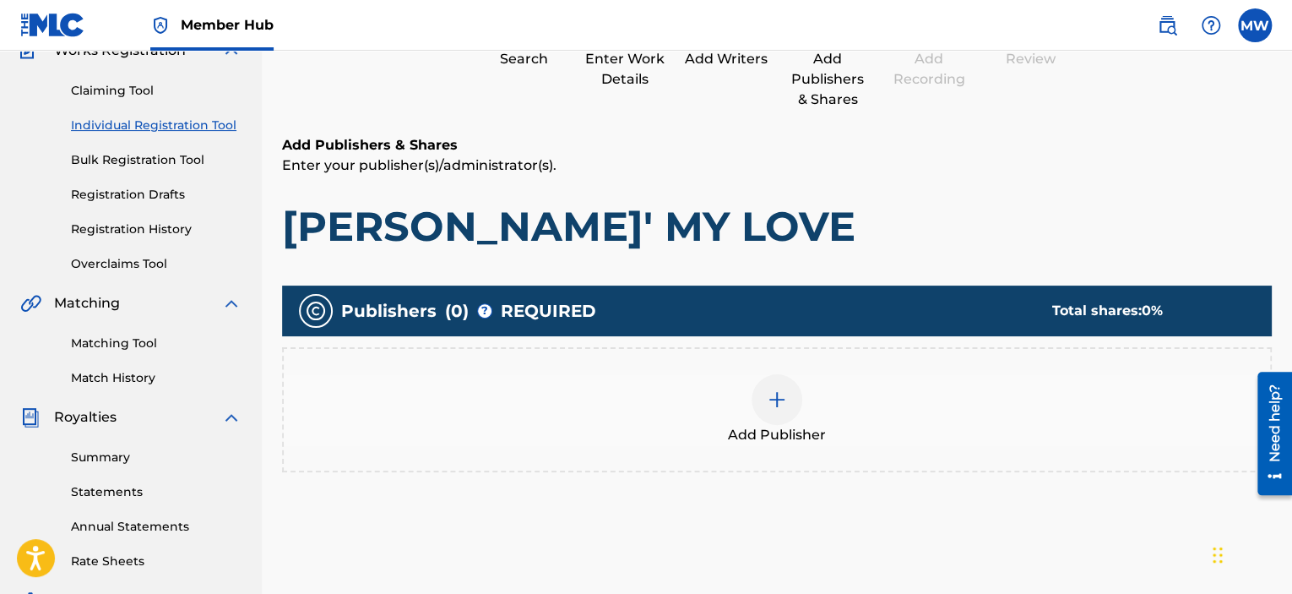
scroll to position [245, 0]
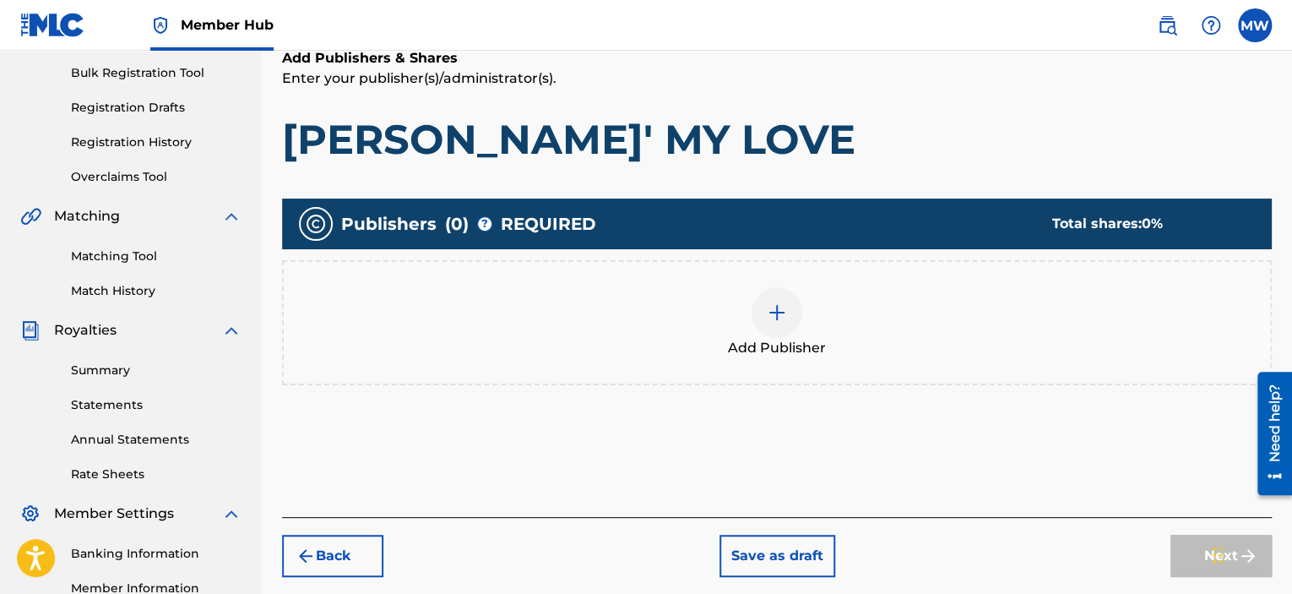
click at [789, 323] on div at bounding box center [776, 312] width 51 height 51
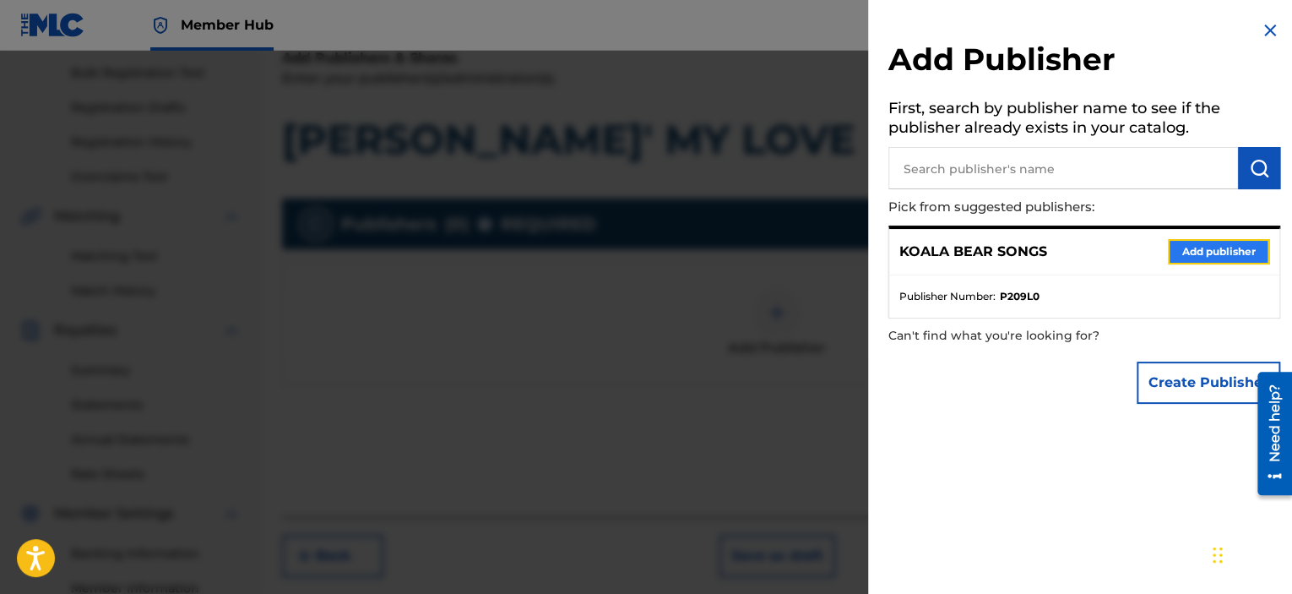
click at [1185, 250] on button "Add publisher" at bounding box center [1218, 251] width 101 height 25
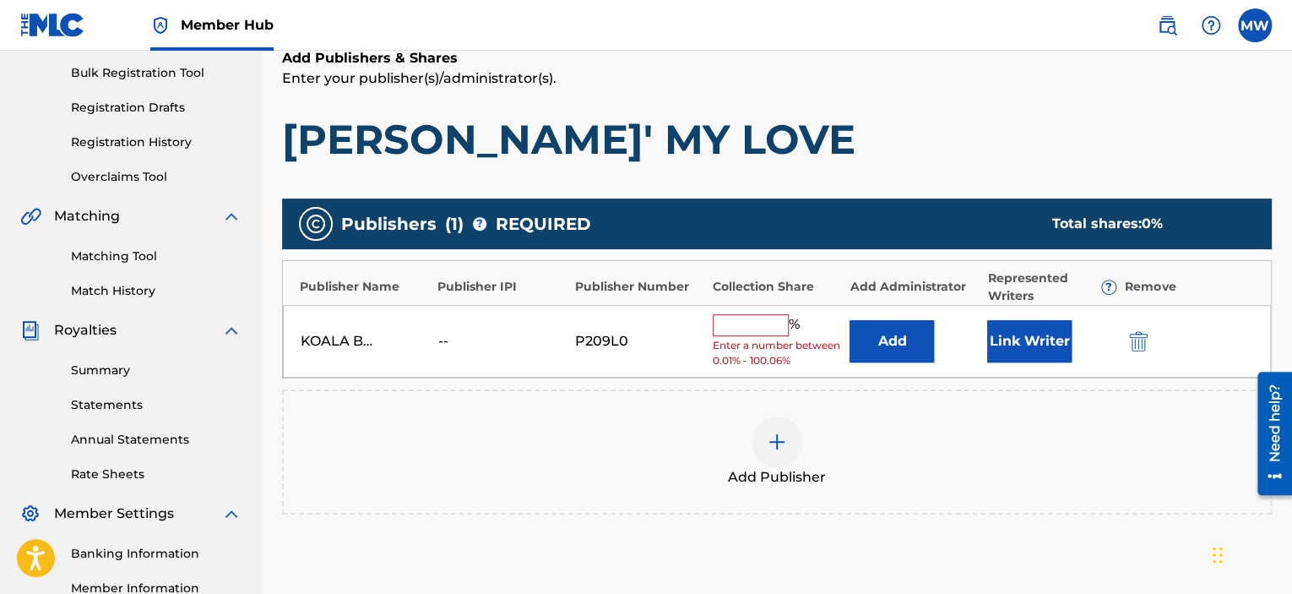
click at [755, 327] on input "text" at bounding box center [751, 325] width 76 height 22
type input "100"
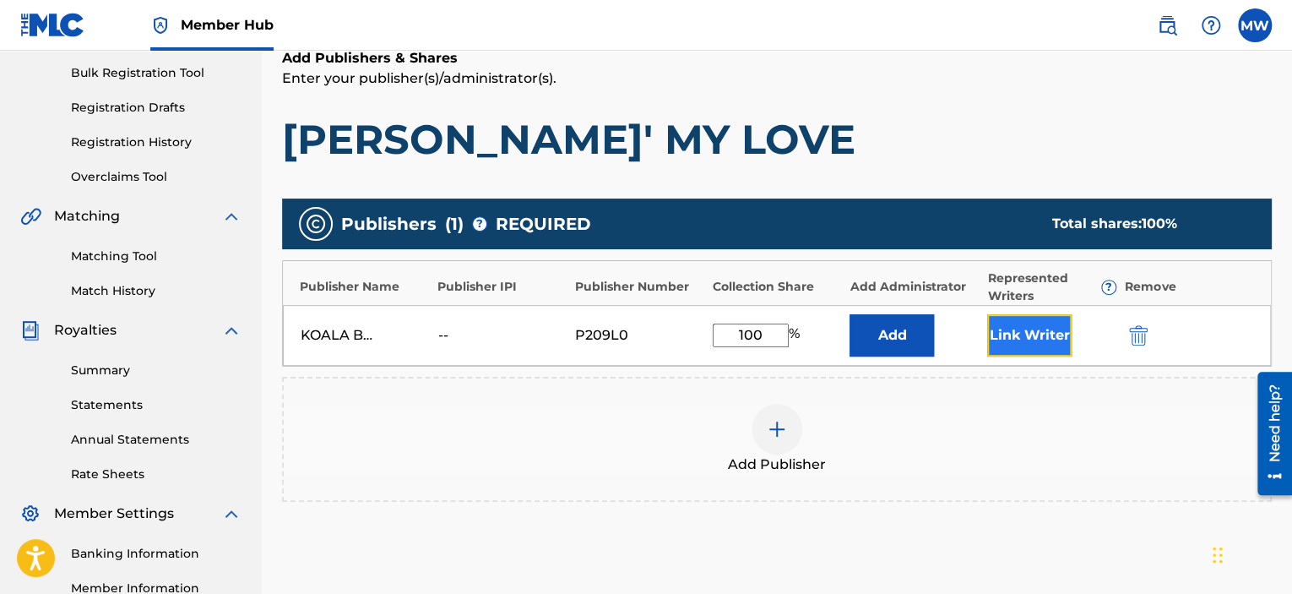
click at [1024, 333] on button "Link Writer" at bounding box center [1029, 335] width 84 height 42
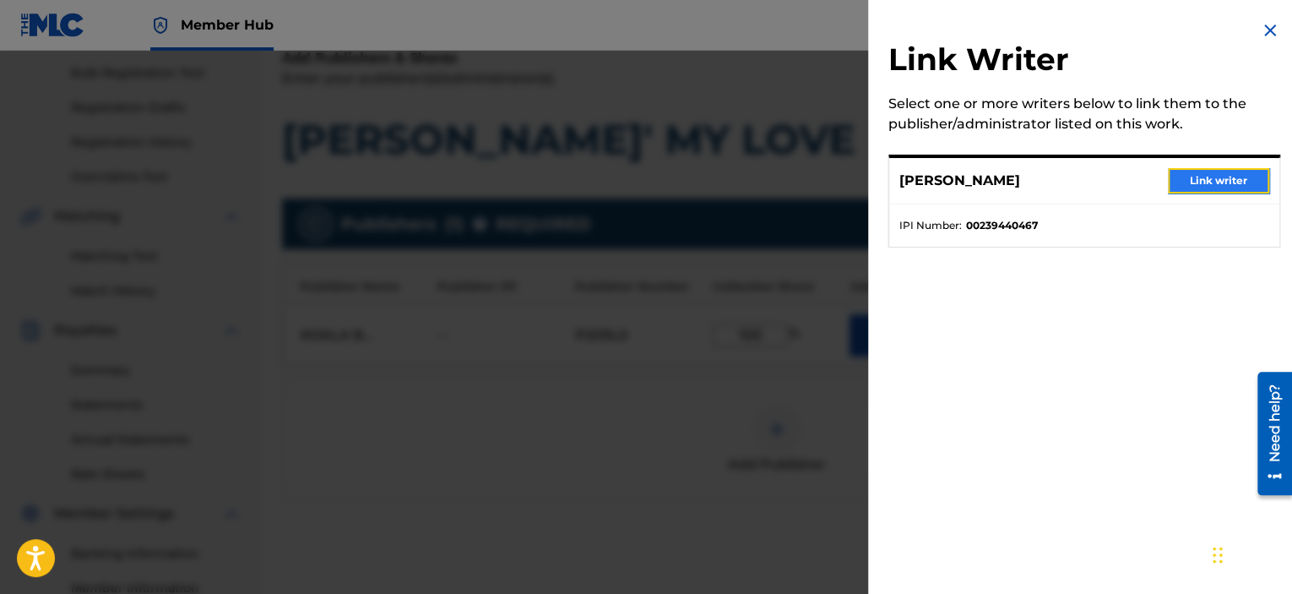
click at [1206, 185] on button "Link writer" at bounding box center [1218, 180] width 101 height 25
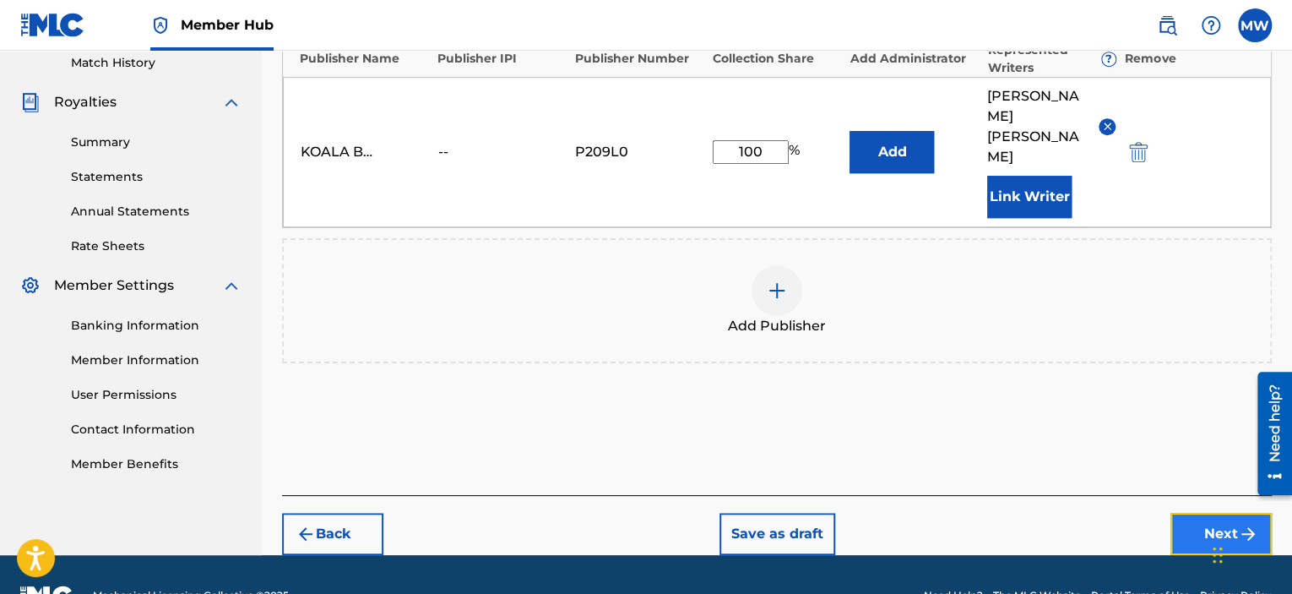
click at [1183, 512] on button "Next" at bounding box center [1220, 533] width 101 height 42
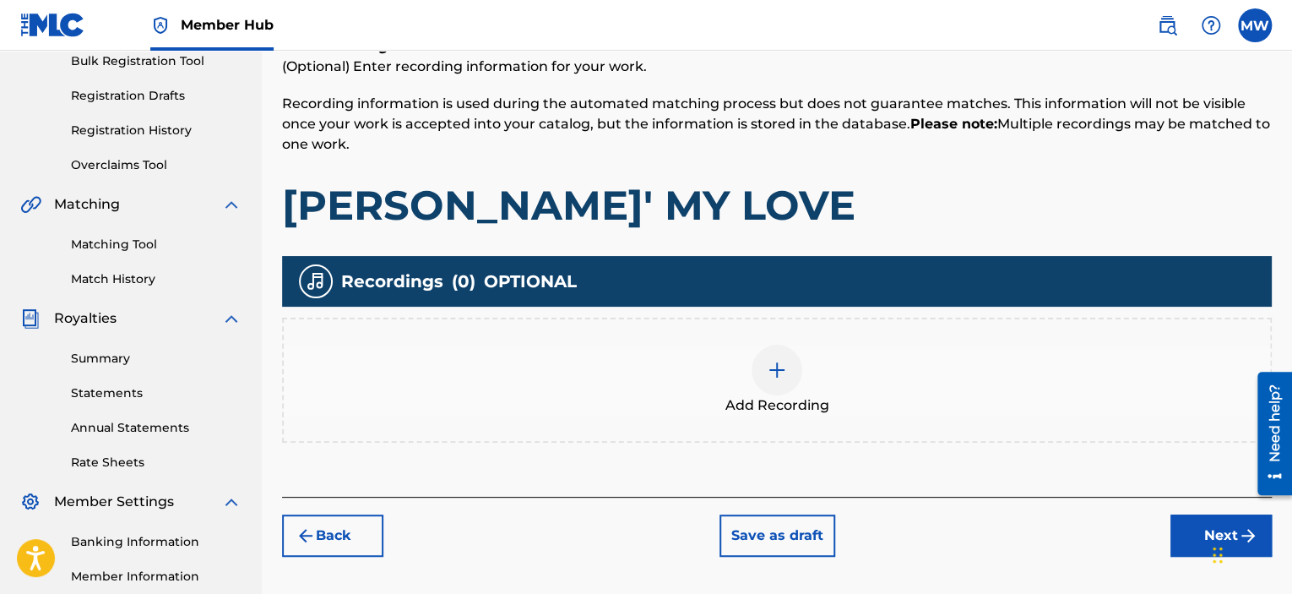
scroll to position [329, 0]
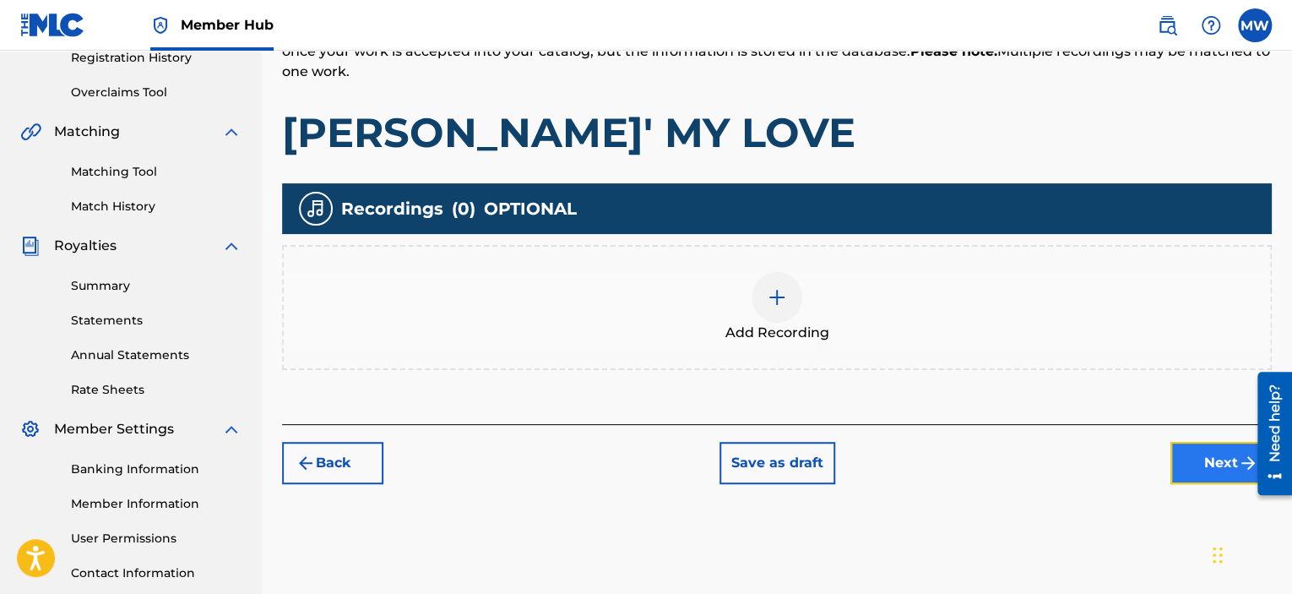
click at [1199, 457] on button "Next" at bounding box center [1220, 463] width 101 height 42
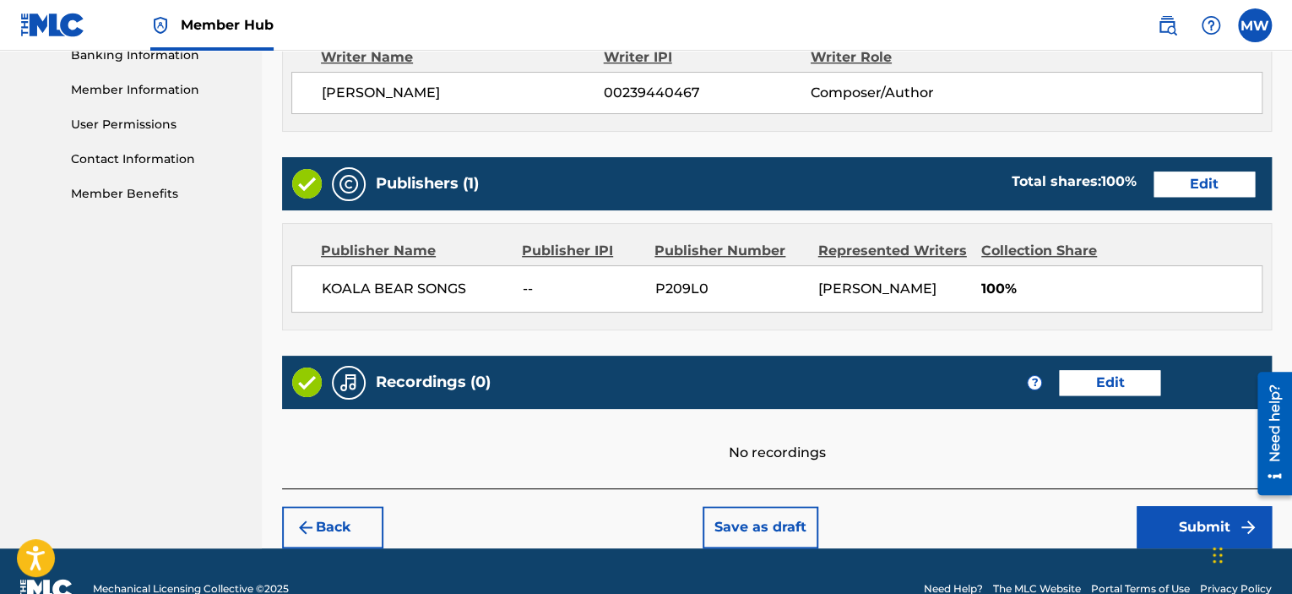
scroll to position [751, 0]
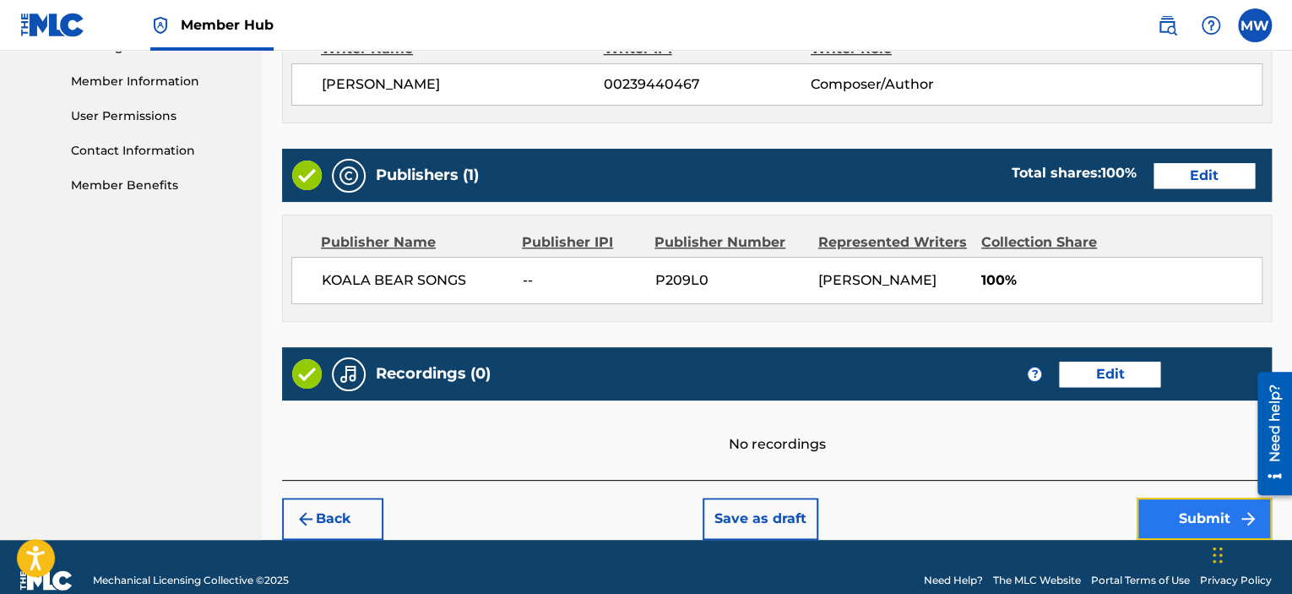
click at [1171, 516] on button "Submit" at bounding box center [1203, 518] width 135 height 42
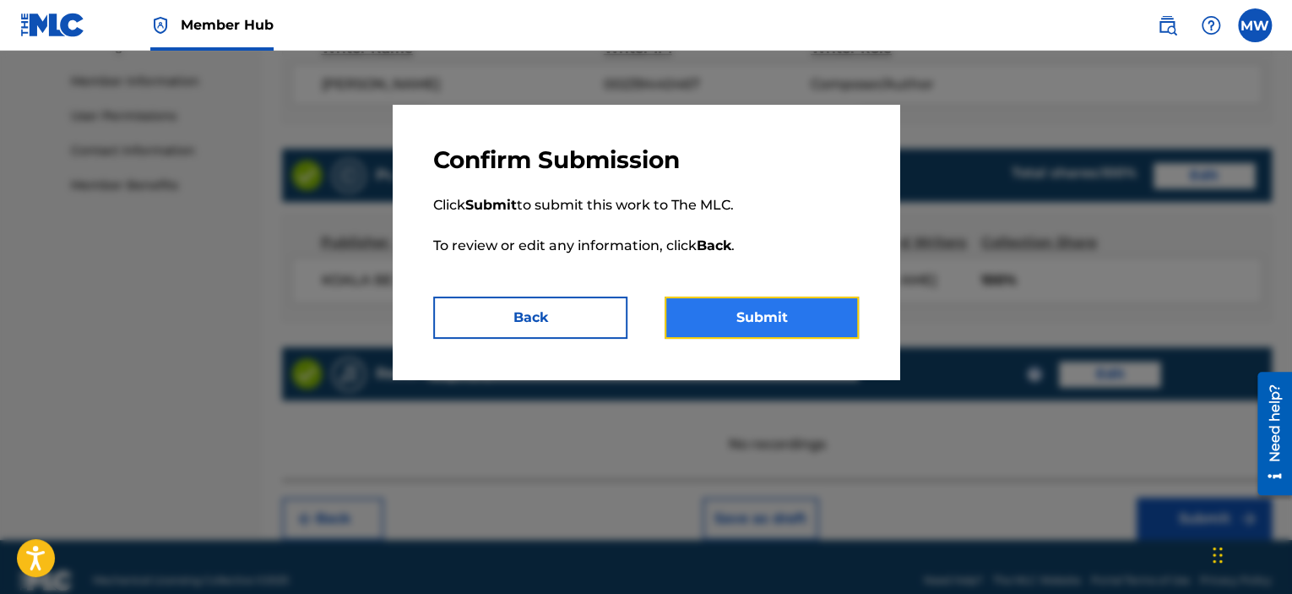
click at [816, 317] on button "Submit" at bounding box center [761, 317] width 194 height 42
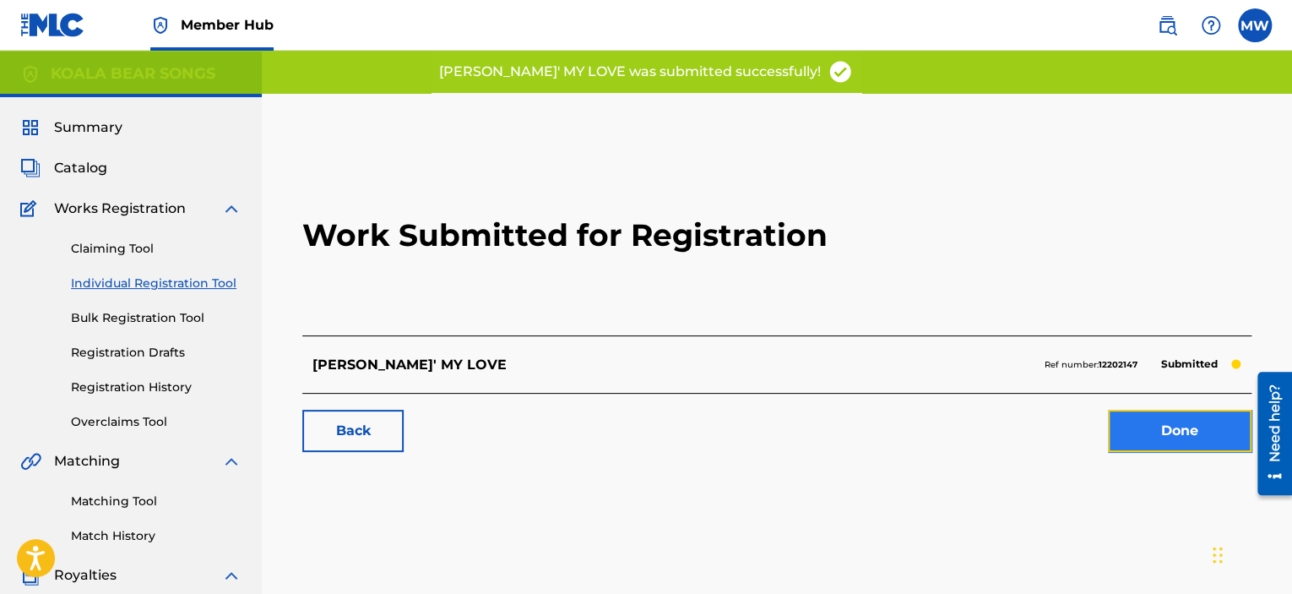
click at [1162, 442] on link "Done" at bounding box center [1180, 430] width 144 height 42
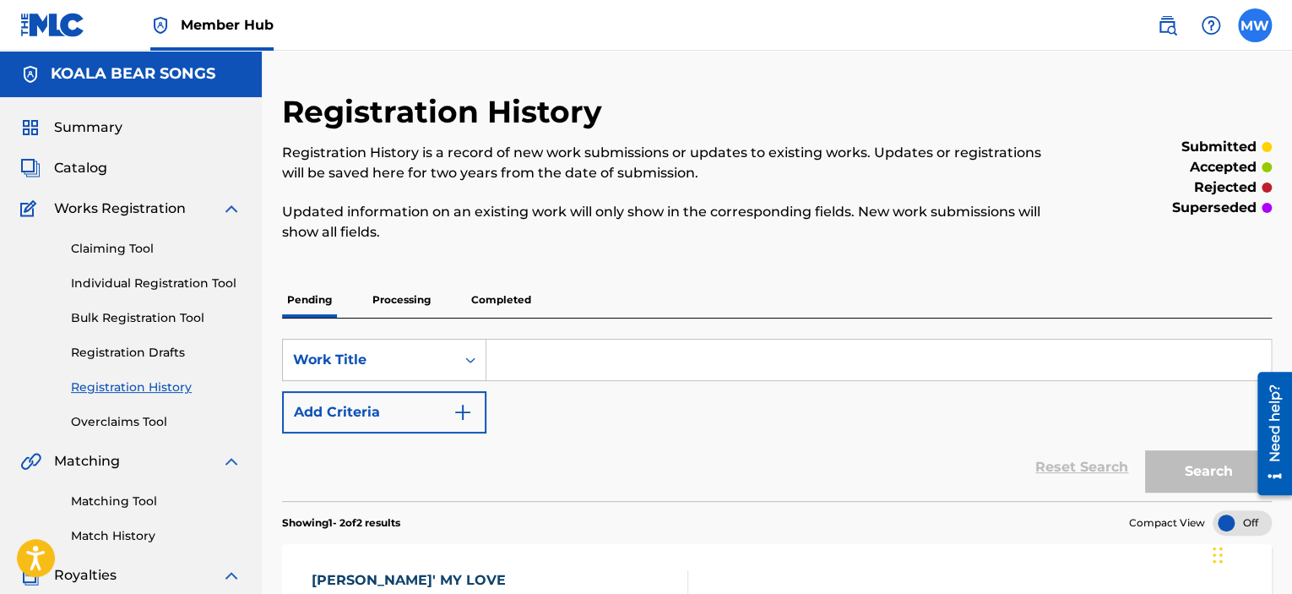
click at [1260, 33] on label at bounding box center [1255, 25] width 34 height 34
click at [1255, 25] on input "MW [PERSON_NAME] [EMAIL_ADDRESS][DOMAIN_NAME] Notification Preferences Profile …" at bounding box center [1255, 25] width 0 height 0
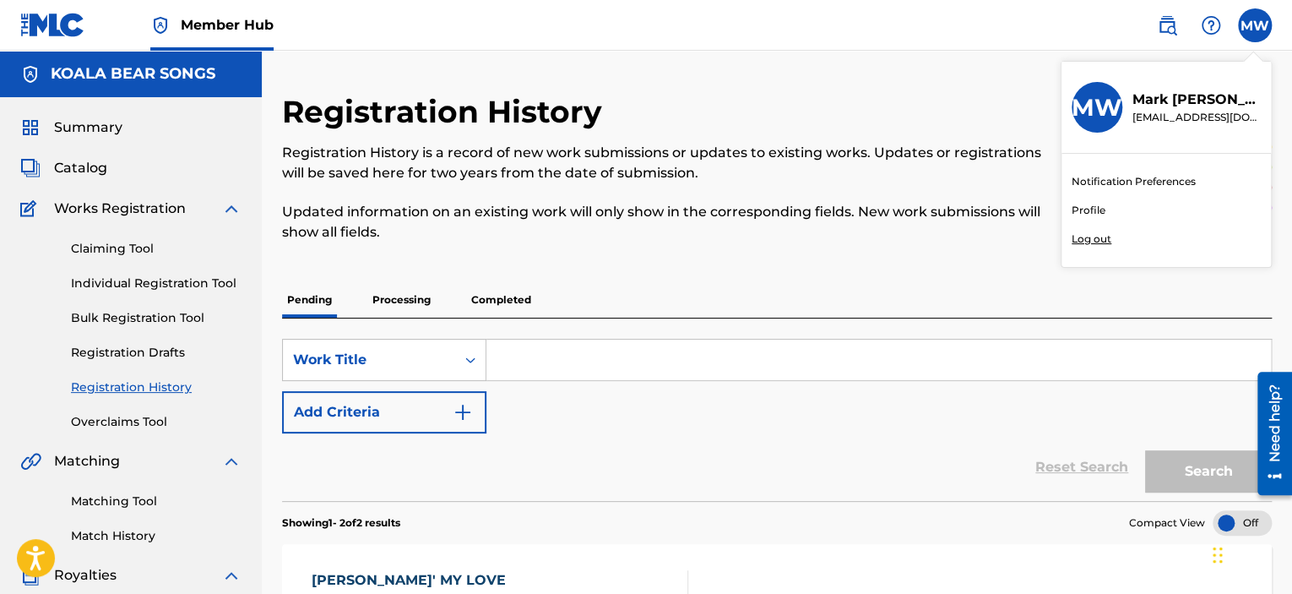
click at [1100, 235] on p "Log out" at bounding box center [1091, 238] width 40 height 15
click at [1255, 25] on input "MW [PERSON_NAME] [EMAIL_ADDRESS][DOMAIN_NAME] Notification Preferences Profile …" at bounding box center [1255, 25] width 0 height 0
